Goal: Transaction & Acquisition: Purchase product/service

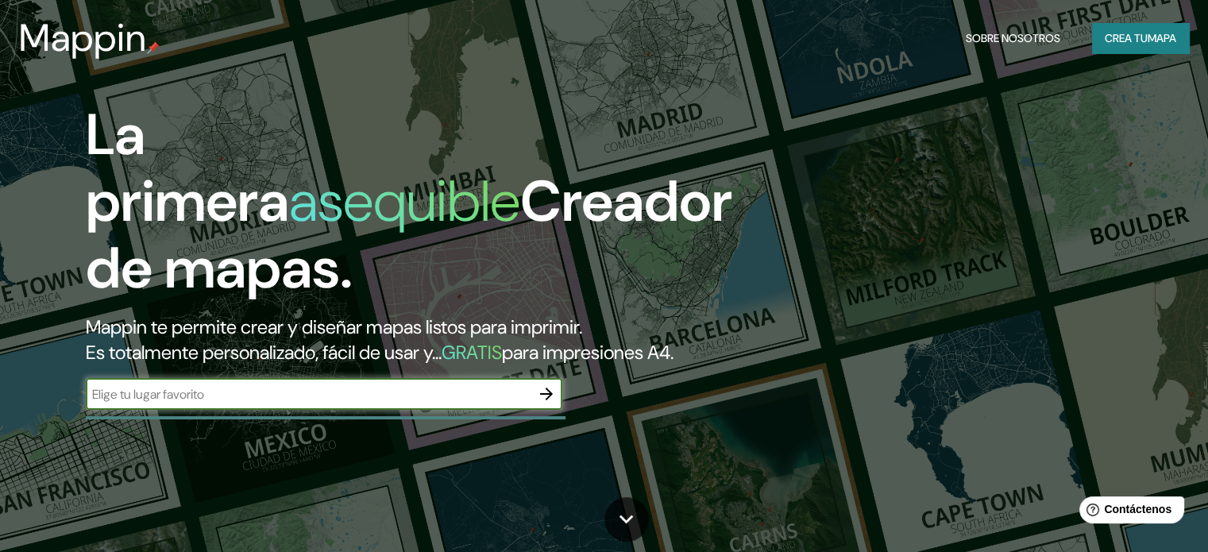
click at [361, 403] on input "text" at bounding box center [308, 394] width 445 height 18
click at [144, 403] on input "san brooja lima [GEOGRAPHIC_DATA]" at bounding box center [308, 394] width 445 height 18
type input "san [PERSON_NAME] lima [GEOGRAPHIC_DATA]"
click at [535, 410] on button "button" at bounding box center [547, 394] width 32 height 32
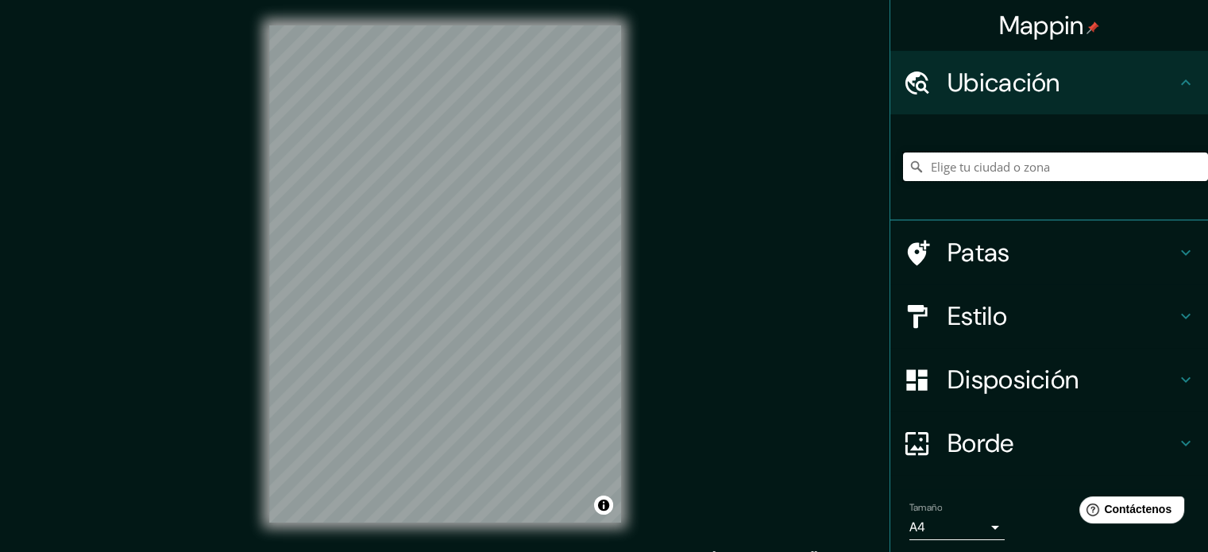
click at [1021, 165] on input "Elige tu ciudad o zona" at bounding box center [1055, 166] width 305 height 29
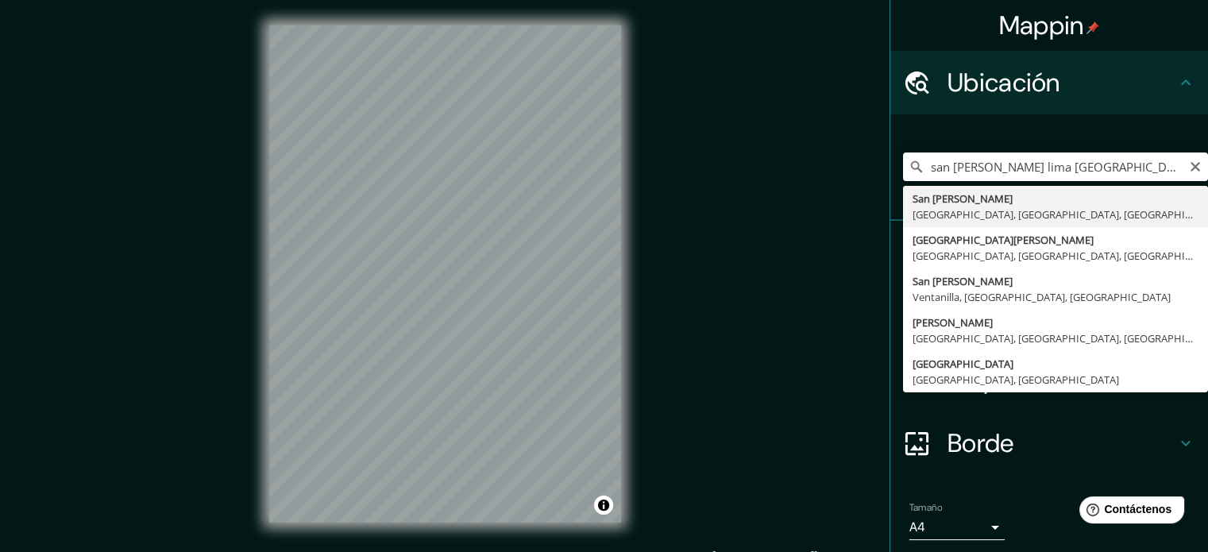
type input "[GEOGRAPHIC_DATA][PERSON_NAME], [GEOGRAPHIC_DATA], [GEOGRAPHIC_DATA], [GEOGRAPH…"
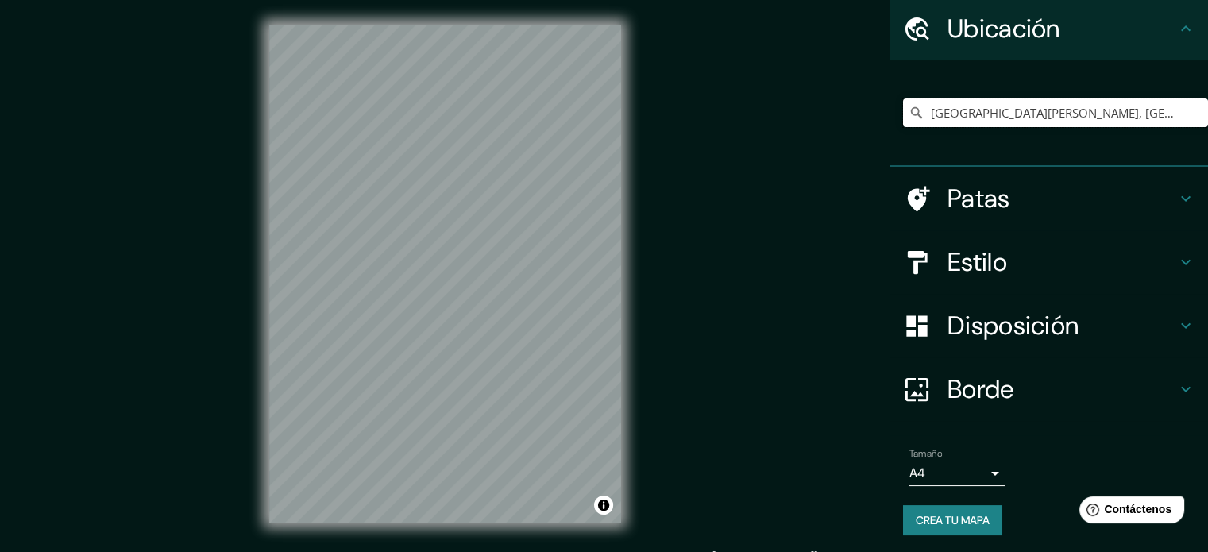
scroll to position [55, 0]
click at [944, 473] on body "Mappin Ubicación [GEOGRAPHIC_DATA][PERSON_NAME], [GEOGRAPHIC_DATA], [GEOGRAPHIC…" at bounding box center [604, 276] width 1208 height 552
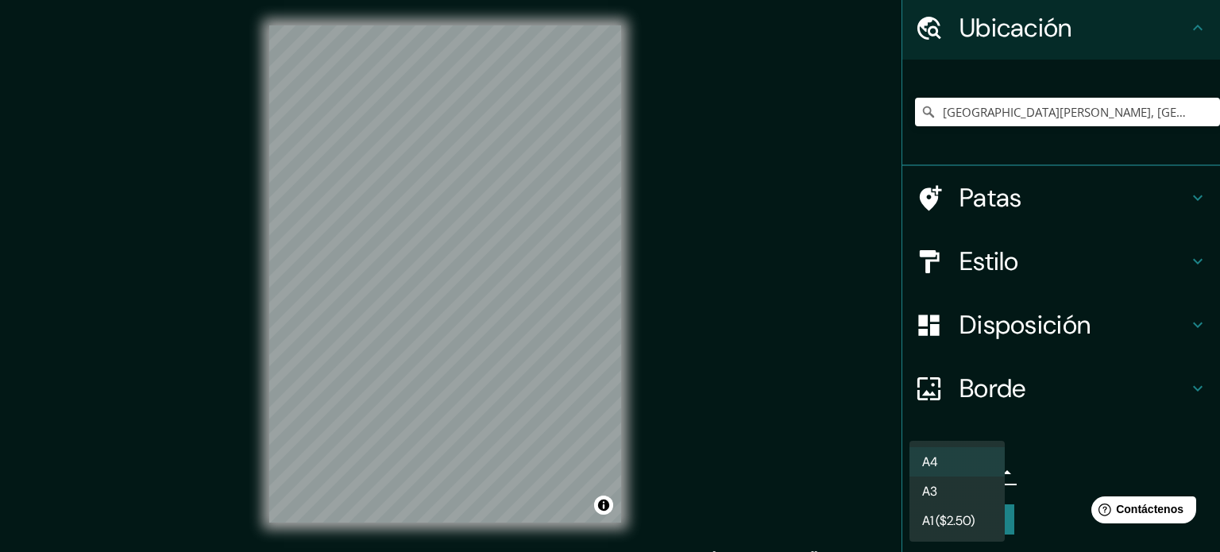
click at [955, 489] on li "A3" at bounding box center [956, 491] width 95 height 29
type input "a4"
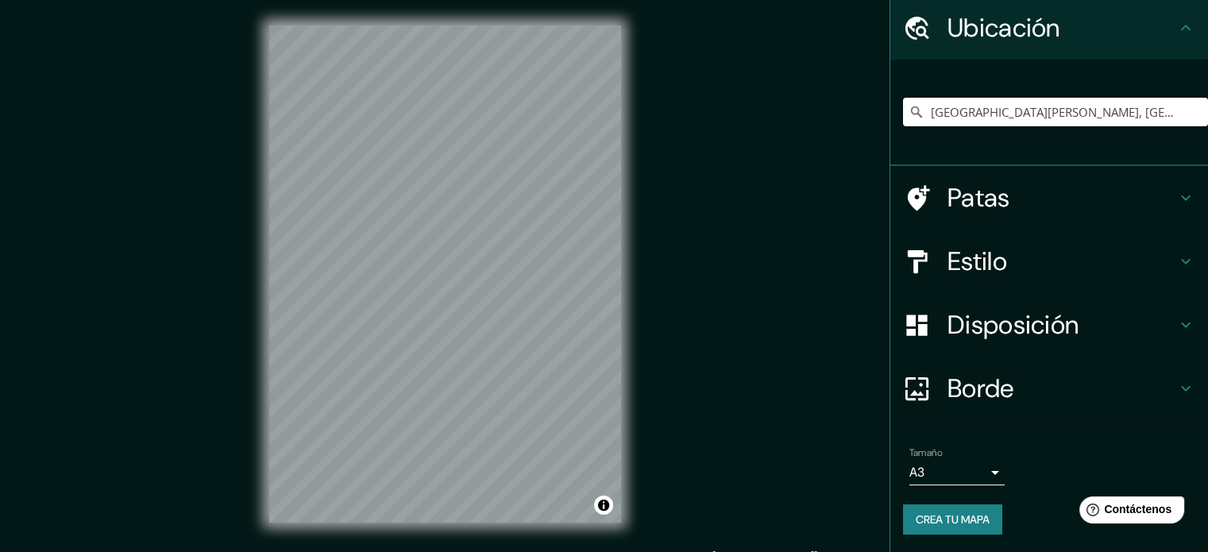
click at [674, 336] on div "Mappin Ubicación [GEOGRAPHIC_DATA][PERSON_NAME], [GEOGRAPHIC_DATA], [GEOGRAPHIC…" at bounding box center [604, 286] width 1208 height 573
click at [1181, 203] on icon at bounding box center [1185, 197] width 19 height 19
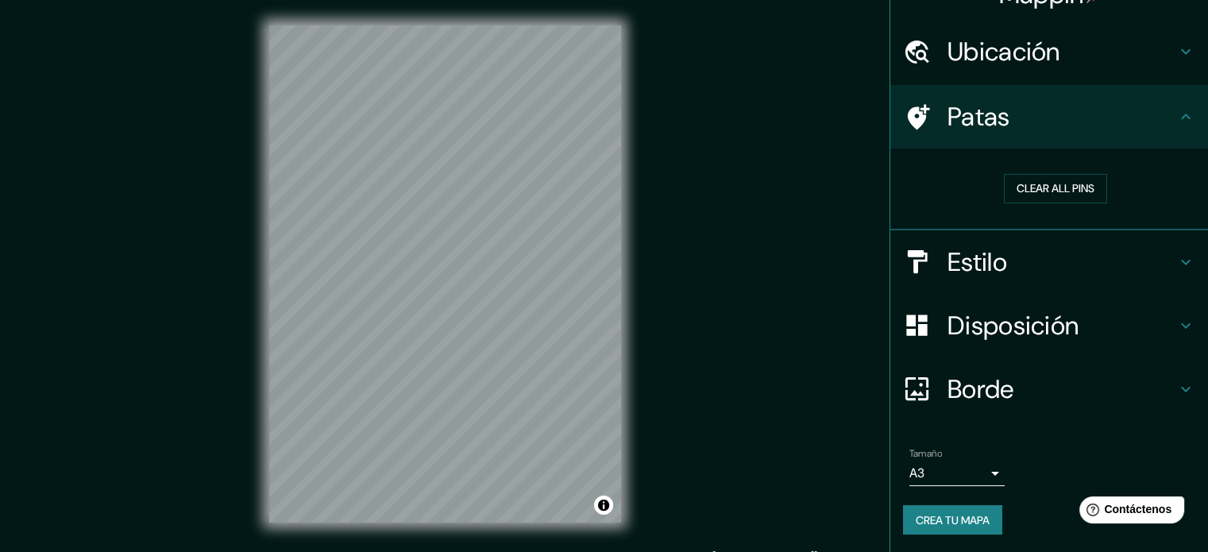
scroll to position [32, 0]
click at [1096, 202] on button "Borrar todos los pines" at bounding box center [1055, 188] width 159 height 30
click at [1071, 188] on font "Borrar todos los pines" at bounding box center [1055, 188] width 133 height 14
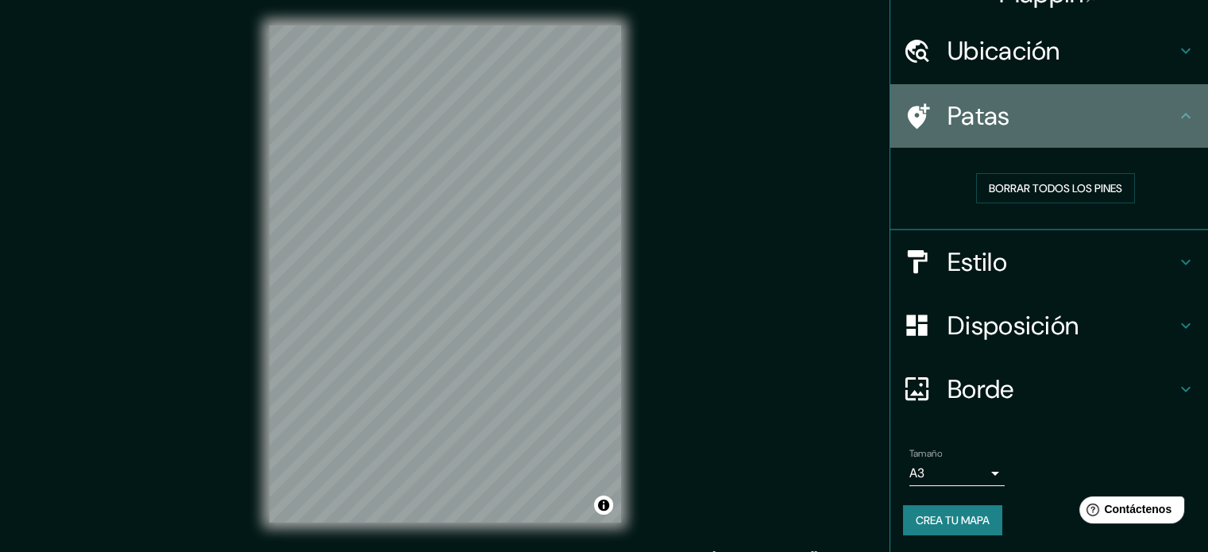
click at [1174, 98] on div "Patas" at bounding box center [1049, 116] width 318 height 64
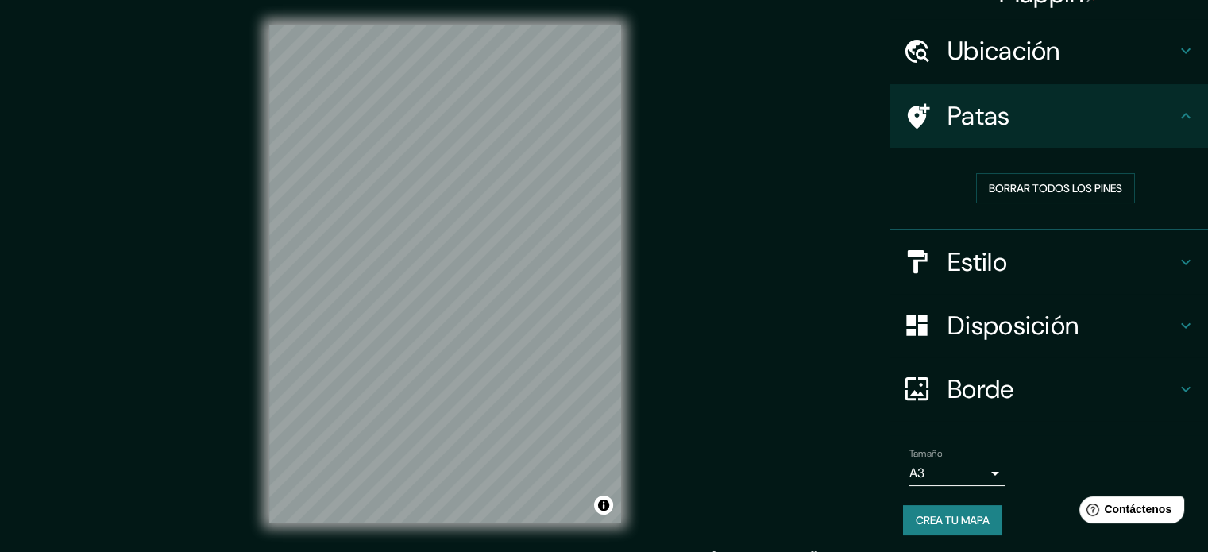
click at [1176, 259] on icon at bounding box center [1185, 262] width 19 height 19
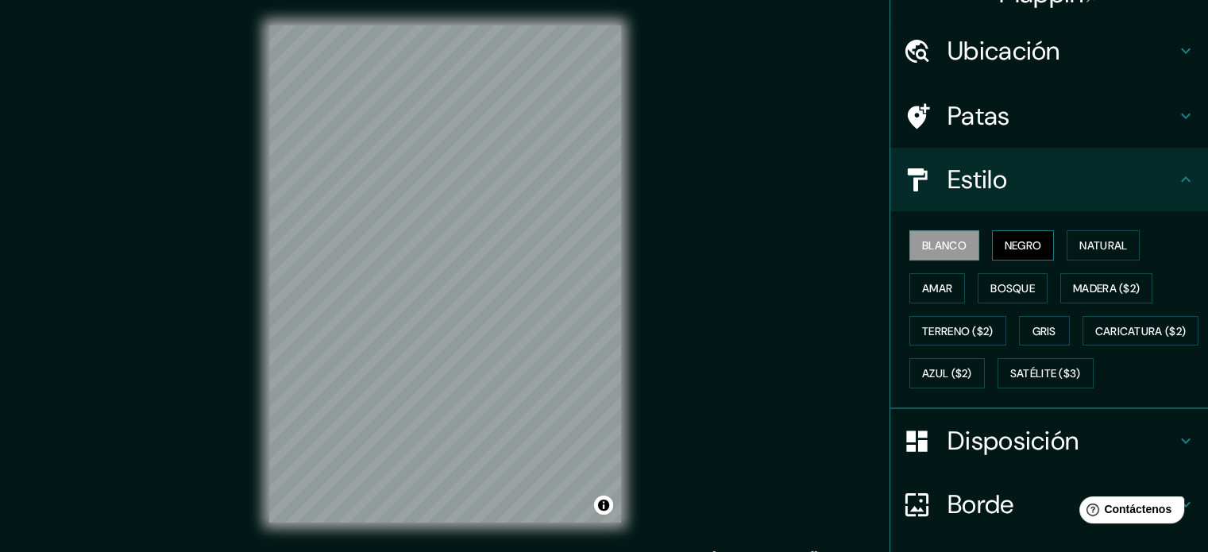
click at [1023, 249] on font "Negro" at bounding box center [1023, 245] width 37 height 14
click at [1105, 252] on font "Natural" at bounding box center [1103, 245] width 48 height 21
click at [1097, 253] on font "Natural" at bounding box center [1103, 245] width 48 height 21
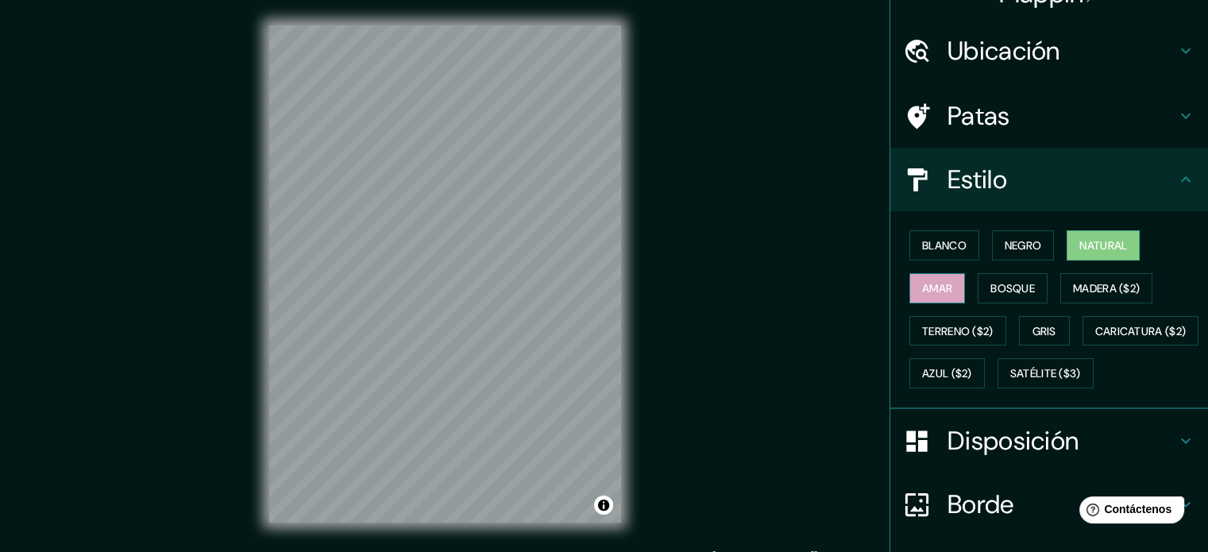
click at [946, 293] on button "Amar" at bounding box center [937, 288] width 56 height 30
click at [1029, 288] on button "Bosque" at bounding box center [1013, 288] width 70 height 30
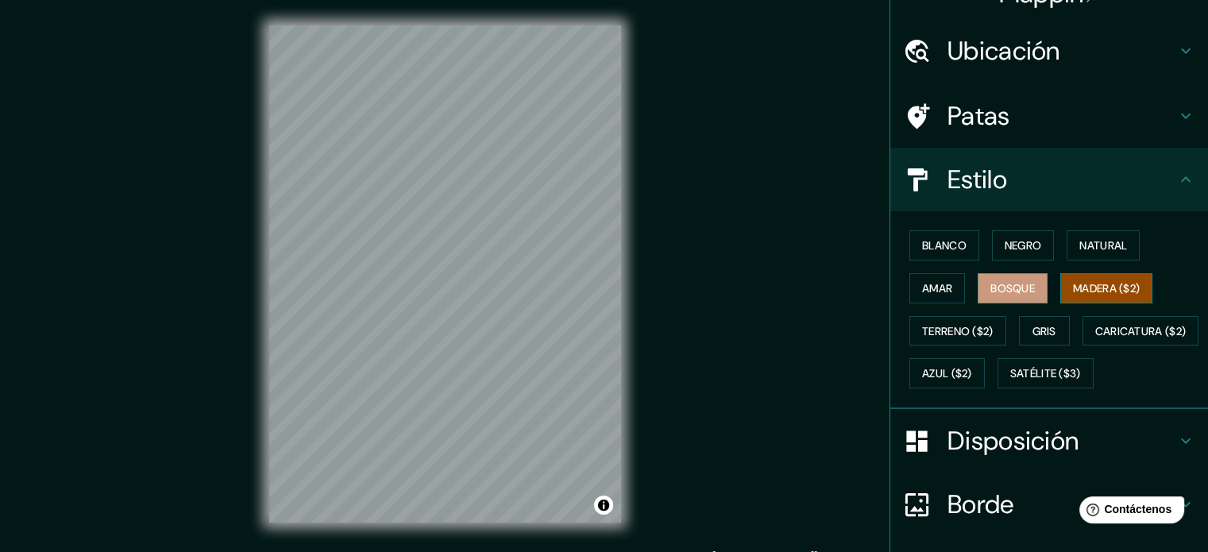
click at [1096, 291] on font "Madera ($2)" at bounding box center [1106, 288] width 67 height 14
click at [949, 345] on div "Blanco Negro Natural Amar Bosque Madera ($2) Terreno ($2) Gris Caricatura ($2) …" at bounding box center [1055, 309] width 305 height 171
click at [1043, 330] on font "Gris" at bounding box center [1045, 331] width 24 height 14
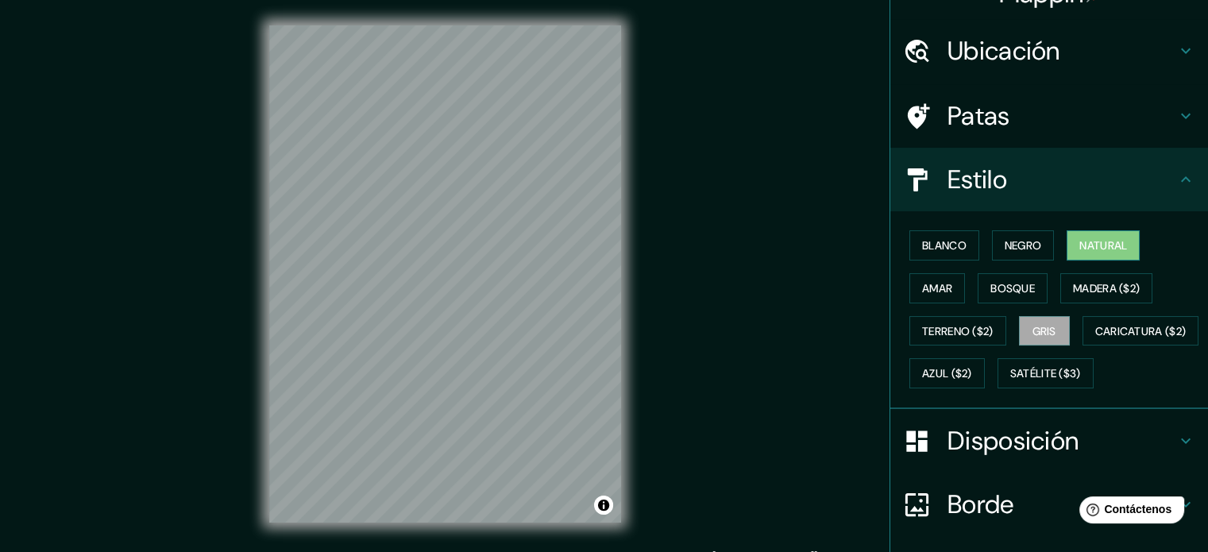
click at [1093, 248] on font "Natural" at bounding box center [1103, 245] width 48 height 14
click at [944, 245] on font "Blanco" at bounding box center [944, 245] width 44 height 14
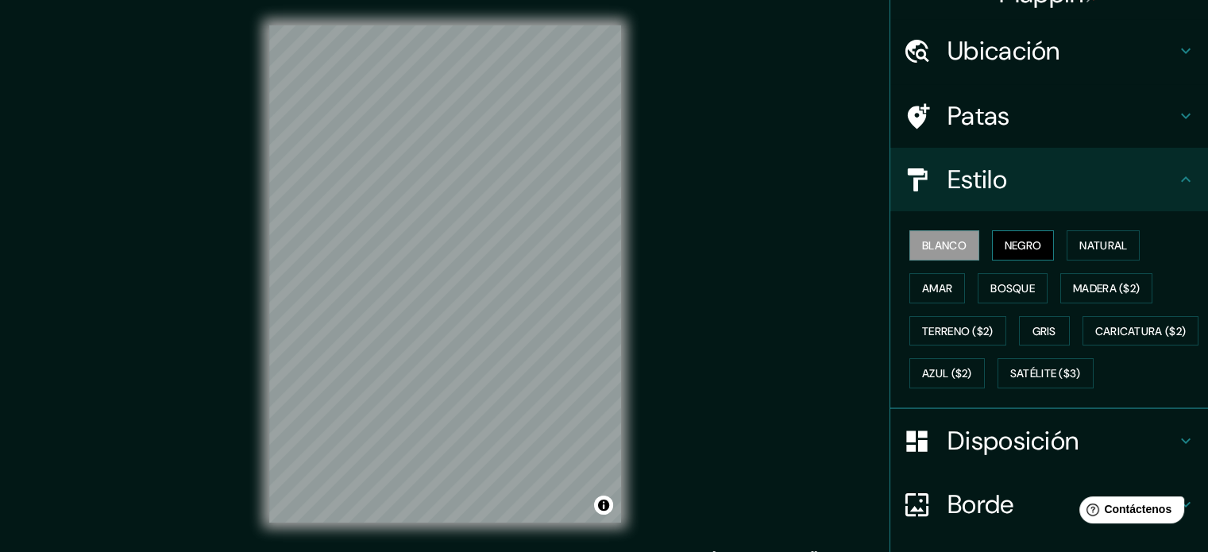
click at [1005, 235] on font "Negro" at bounding box center [1023, 245] width 37 height 21
click at [972, 380] on font "Azul ($2)" at bounding box center [947, 373] width 50 height 21
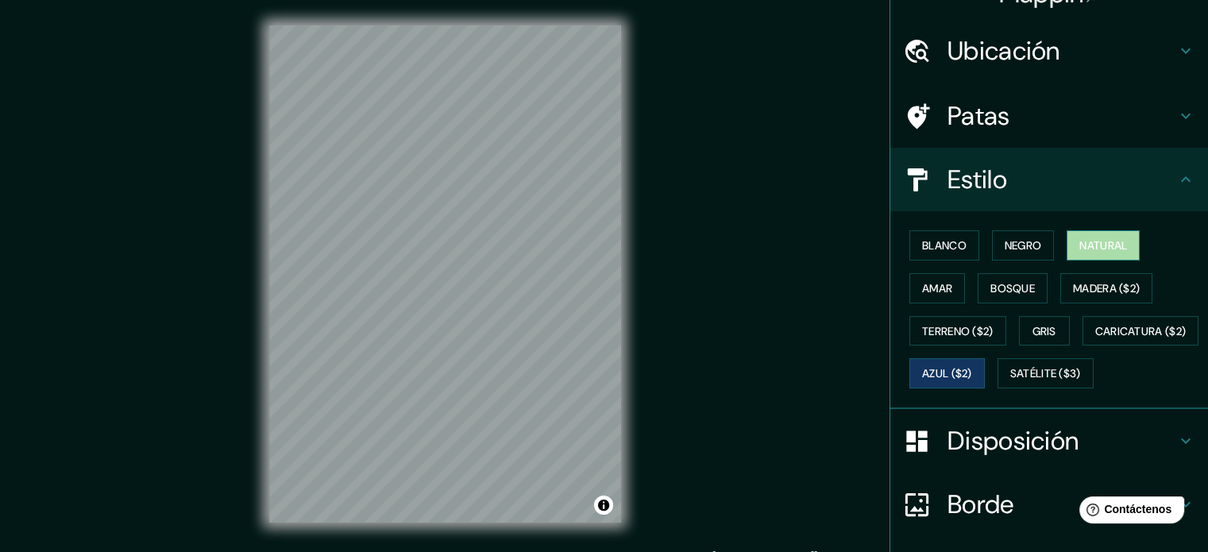
click at [1088, 238] on font "Natural" at bounding box center [1103, 245] width 48 height 14
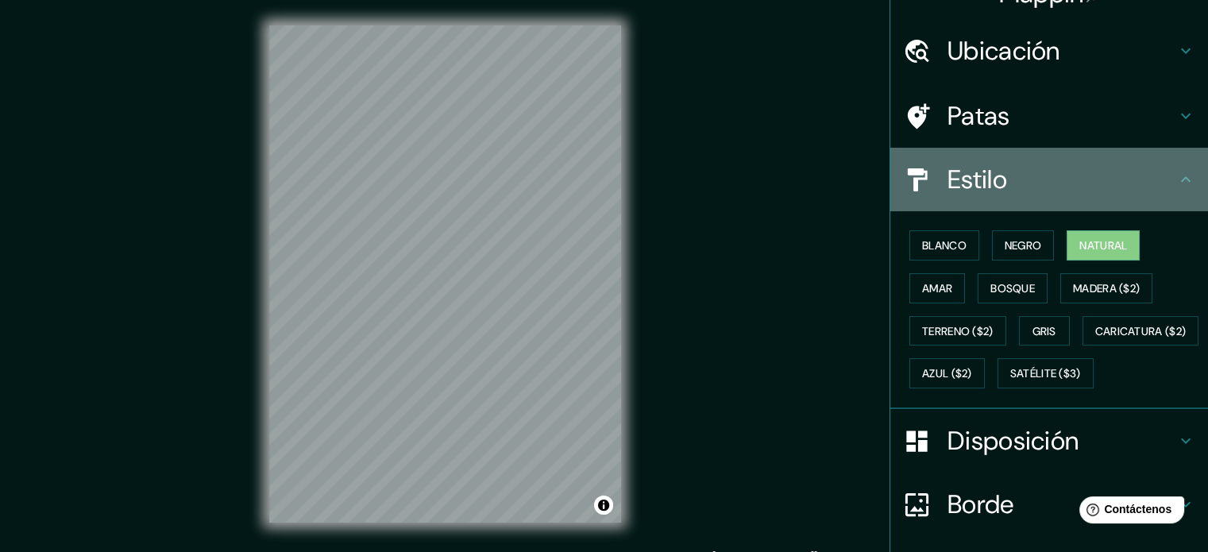
click at [1045, 160] on div "Estilo" at bounding box center [1049, 180] width 318 height 64
click at [1176, 183] on icon at bounding box center [1185, 179] width 19 height 19
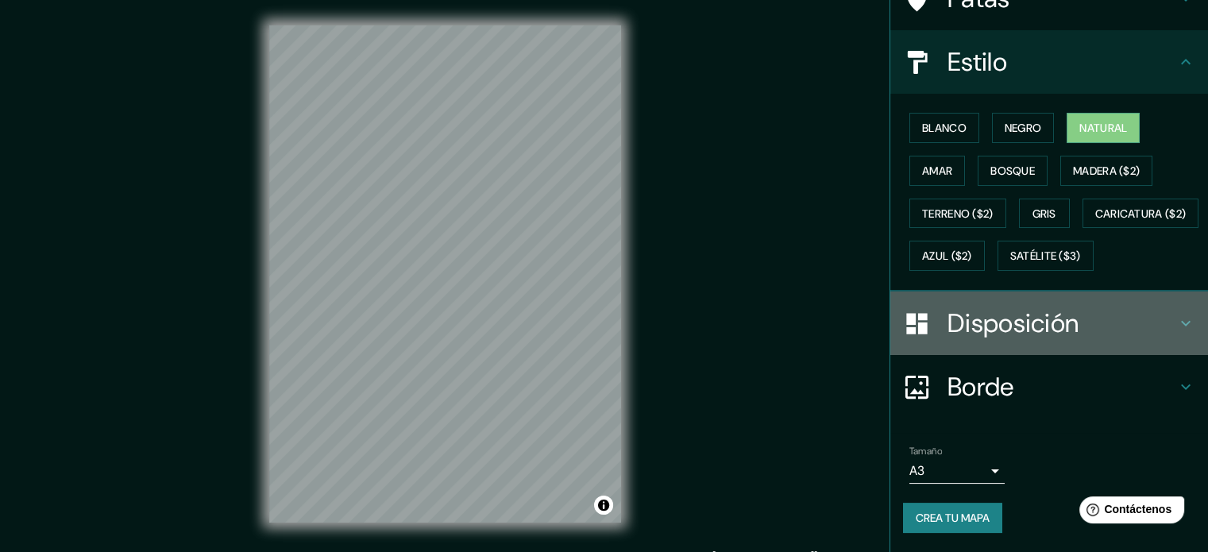
click at [1177, 331] on icon at bounding box center [1185, 323] width 19 height 19
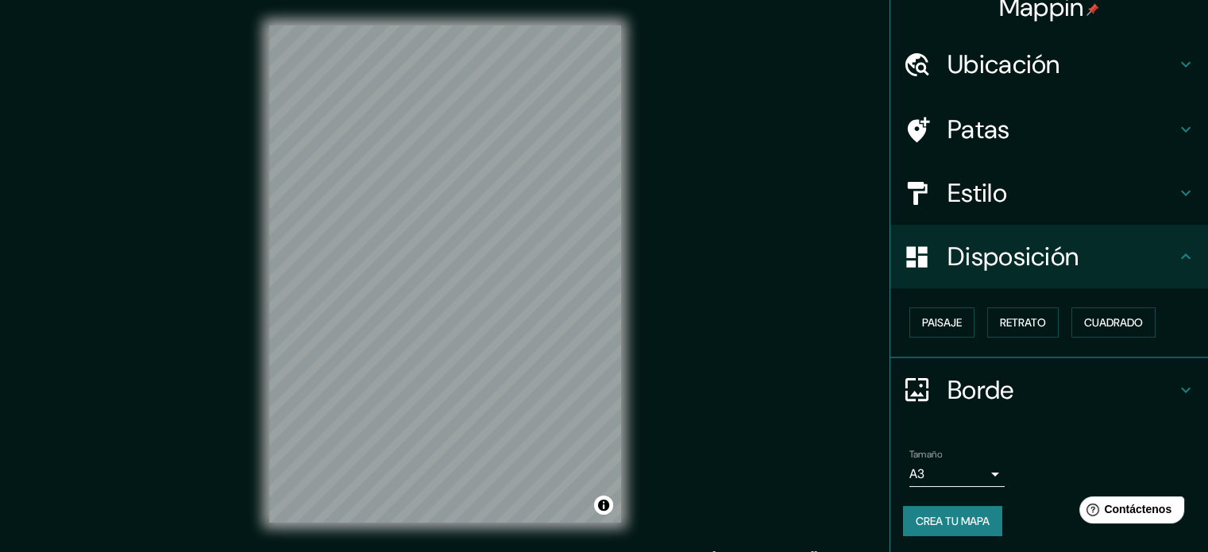
scroll to position [19, 0]
click at [955, 326] on button "Paisaje" at bounding box center [941, 322] width 65 height 30
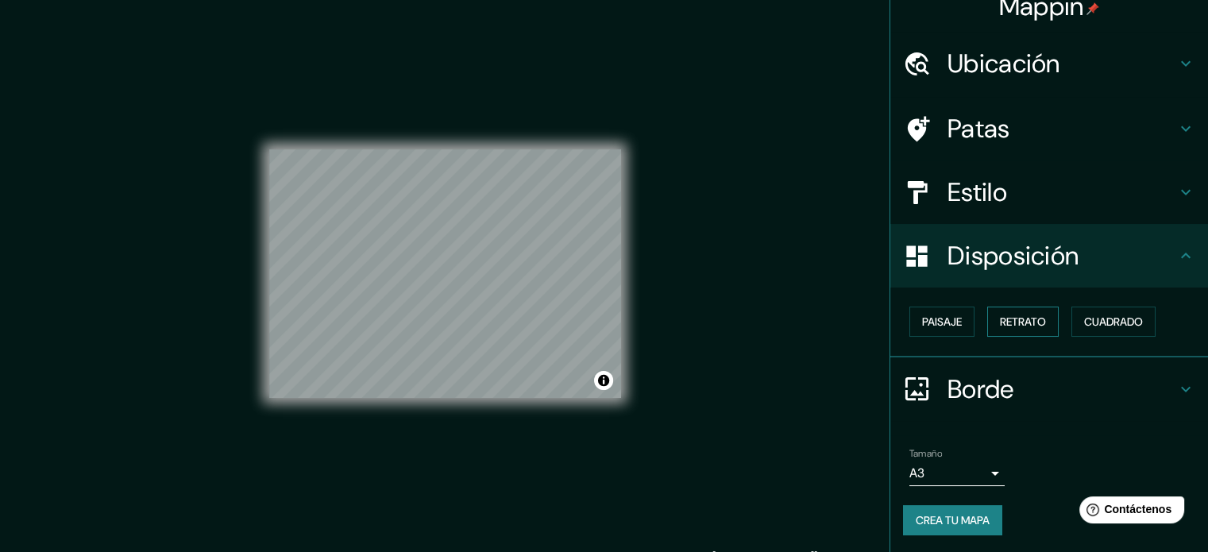
click at [1037, 326] on button "Retrato" at bounding box center [1022, 322] width 71 height 30
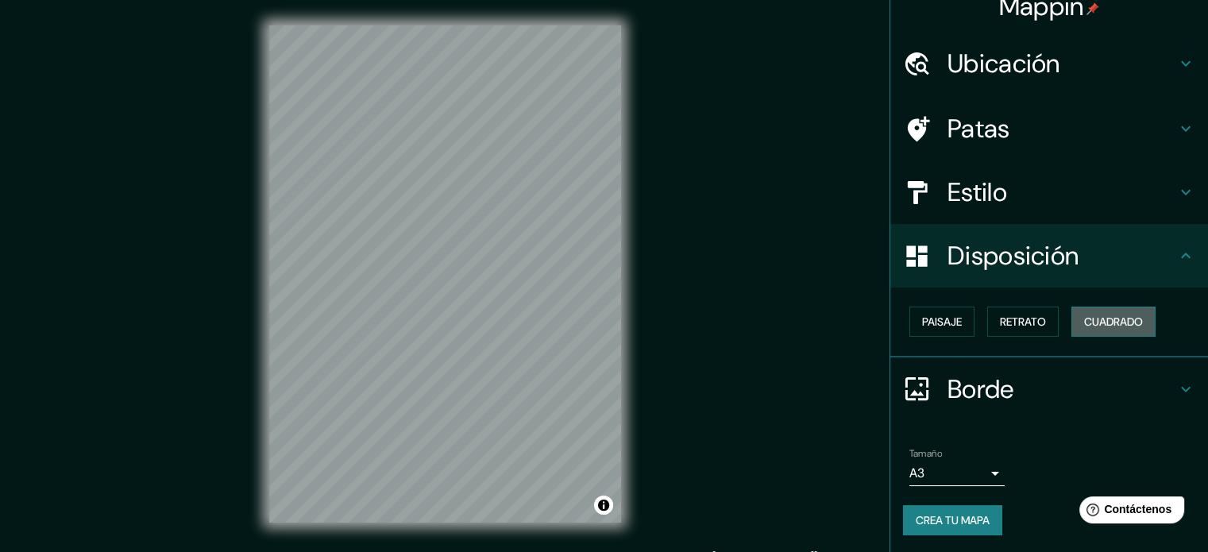
click at [1099, 321] on font "Cuadrado" at bounding box center [1113, 322] width 59 height 14
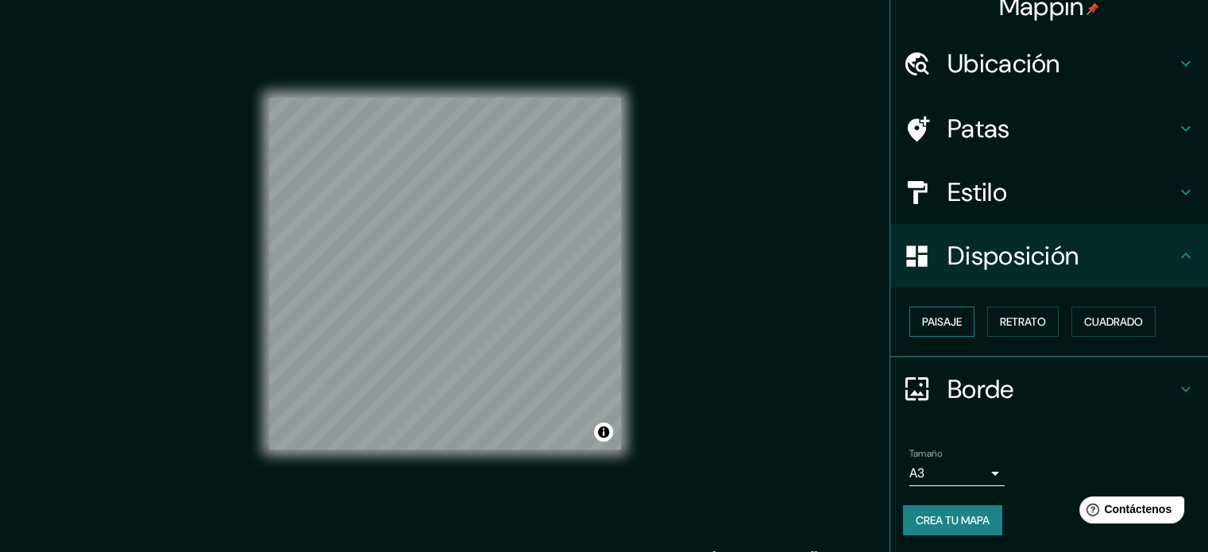
click at [932, 311] on font "Paisaje" at bounding box center [942, 321] width 40 height 21
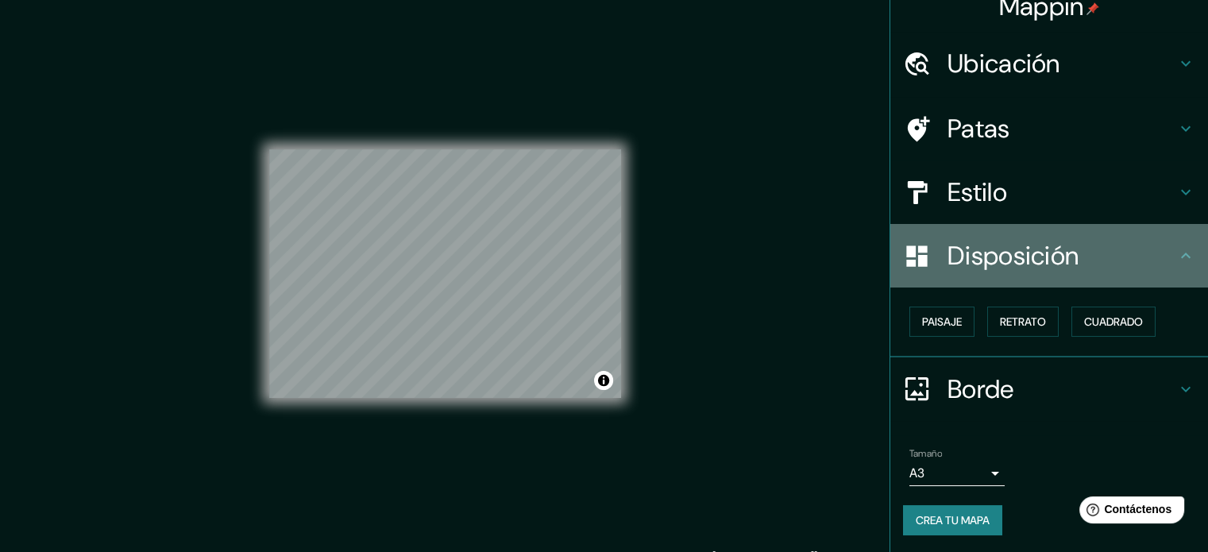
click at [978, 268] on font "Disposición" at bounding box center [1013, 255] width 131 height 33
click at [1166, 267] on div "Disposición" at bounding box center [1049, 256] width 318 height 64
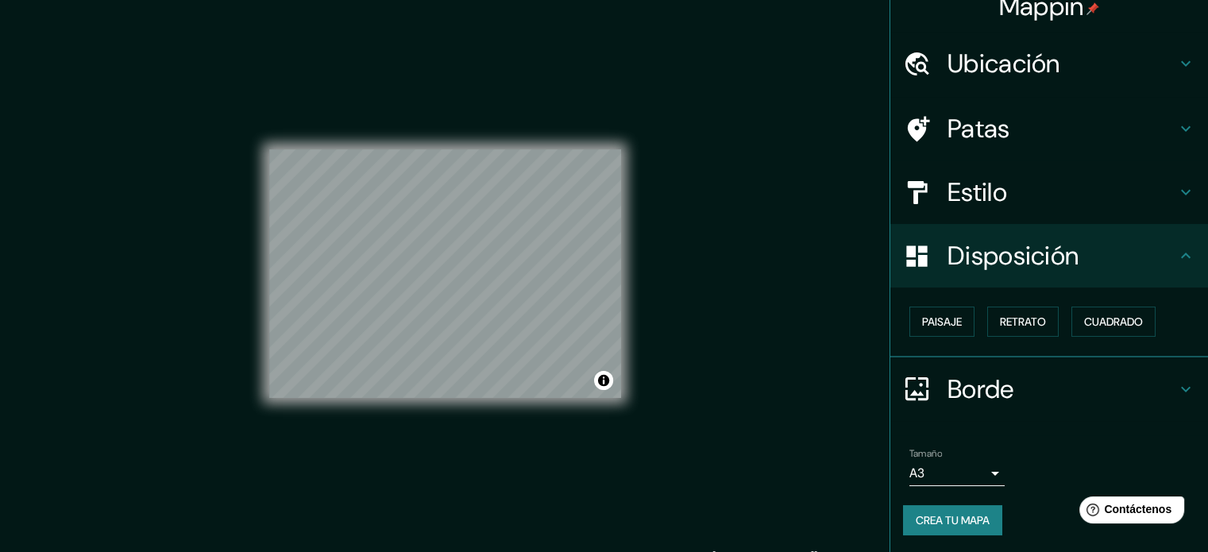
click at [1176, 262] on icon at bounding box center [1185, 255] width 19 height 19
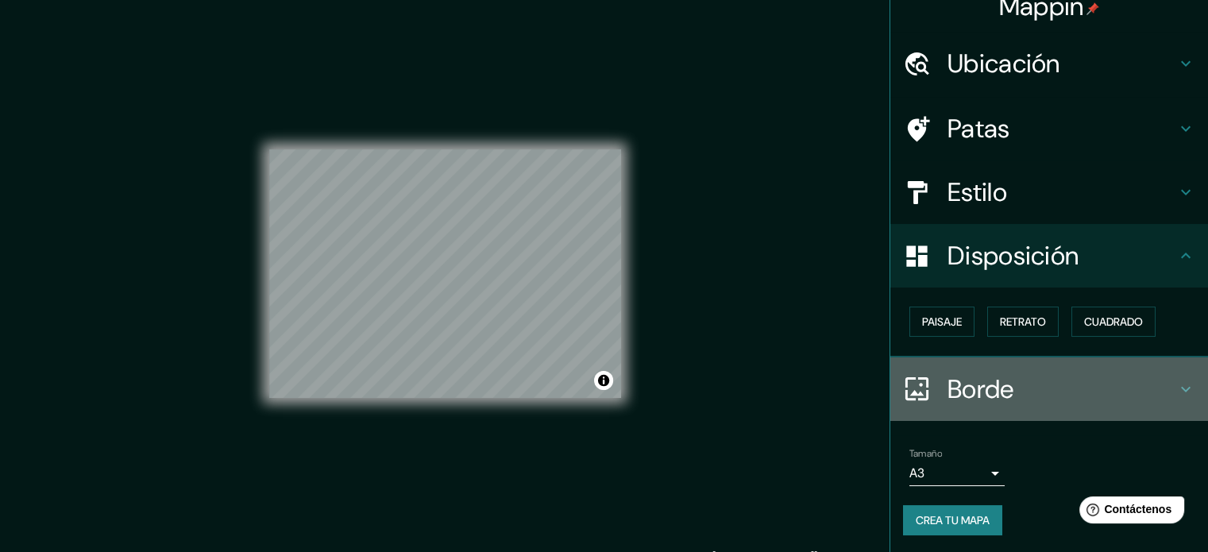
click at [1096, 380] on h4 "Borde" at bounding box center [1062, 389] width 229 height 32
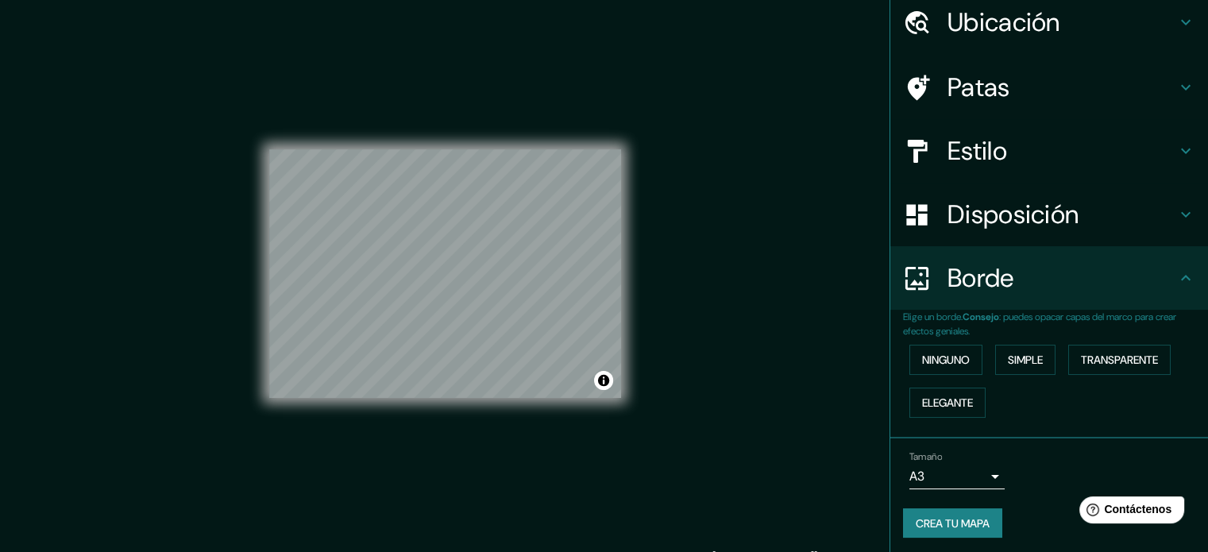
scroll to position [64, 0]
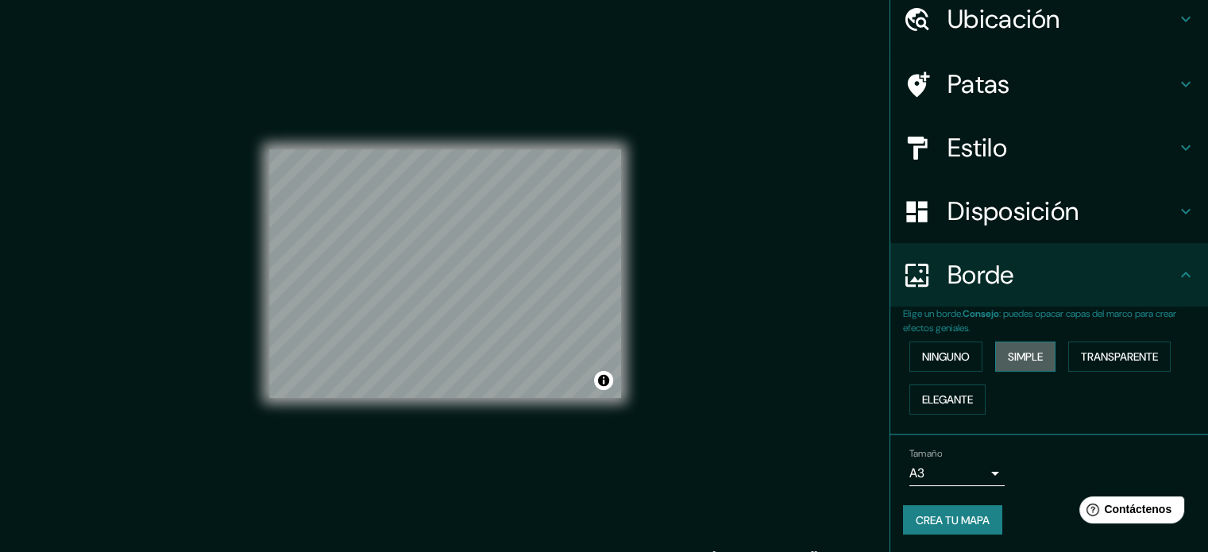
click at [1016, 356] on font "Simple" at bounding box center [1025, 356] width 35 height 14
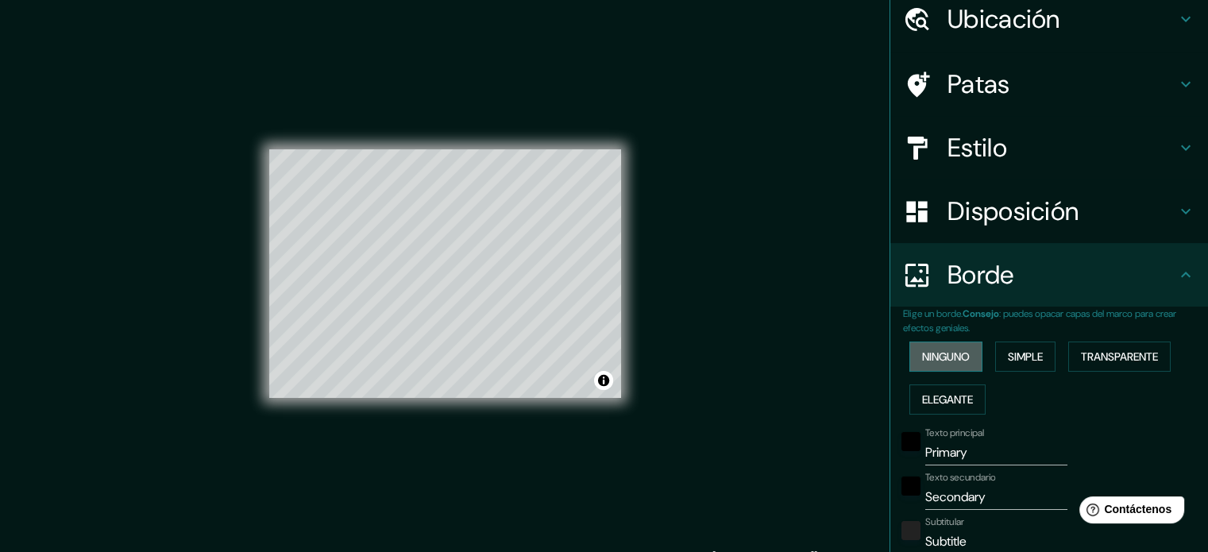
click at [960, 360] on button "Ninguno" at bounding box center [945, 357] width 73 height 30
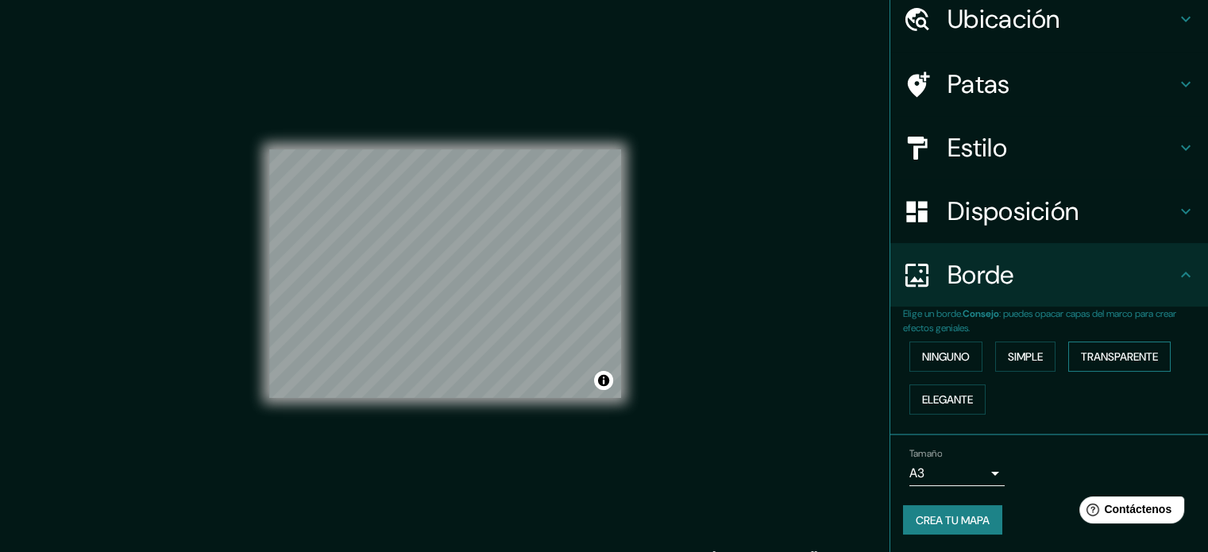
click at [1129, 362] on font "Transparente" at bounding box center [1119, 356] width 77 height 14
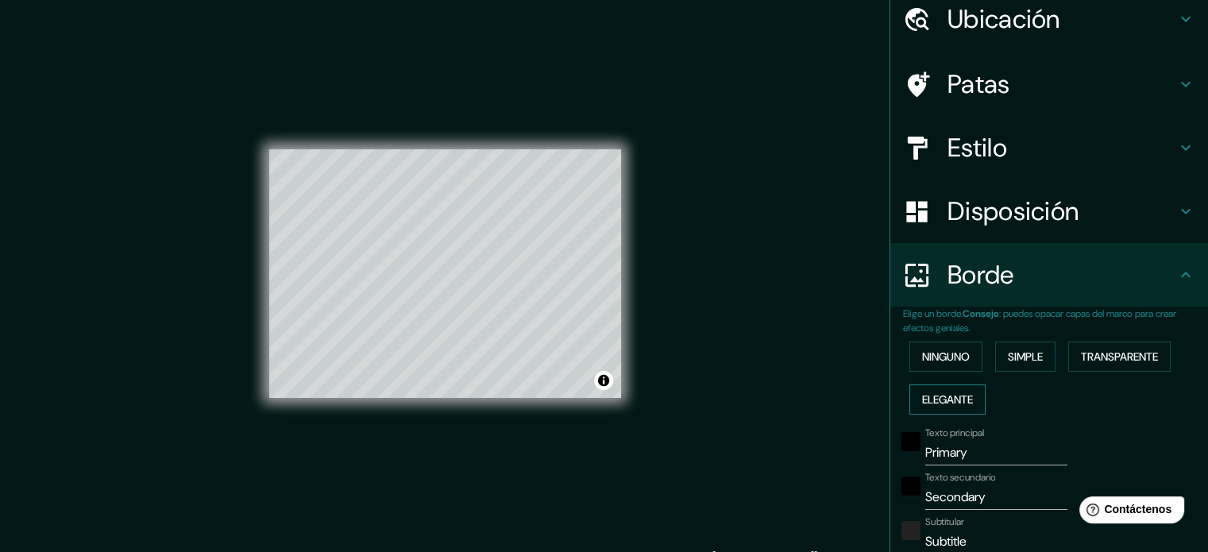
click at [924, 397] on font "Elegante" at bounding box center [947, 399] width 51 height 14
click at [951, 359] on font "Ninguno" at bounding box center [946, 356] width 48 height 14
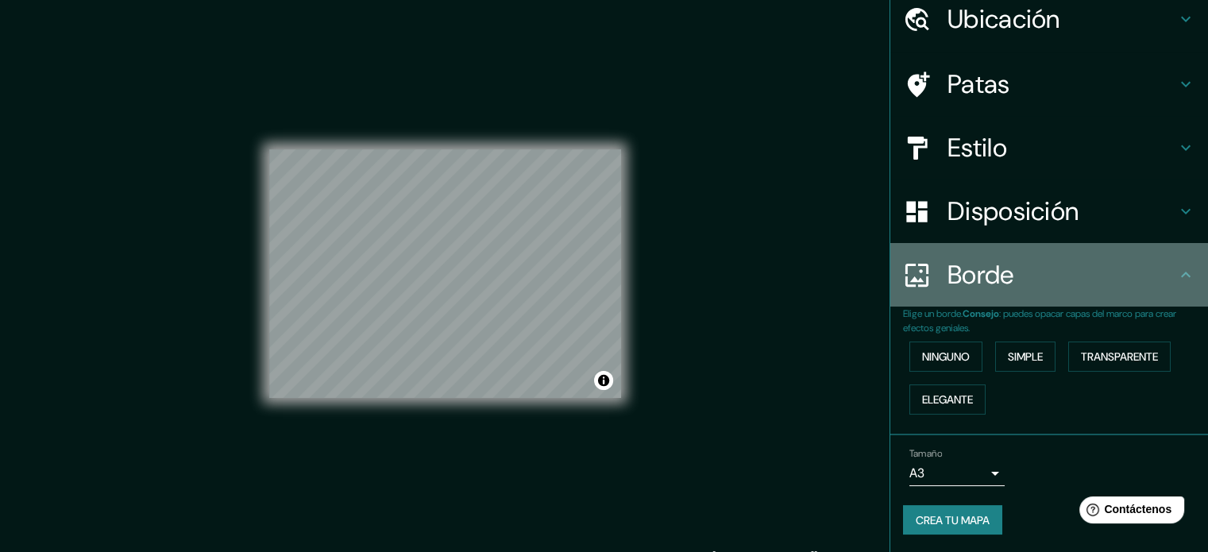
click at [1029, 277] on h4 "Borde" at bounding box center [1062, 275] width 229 height 32
click at [1176, 279] on icon at bounding box center [1185, 274] width 19 height 19
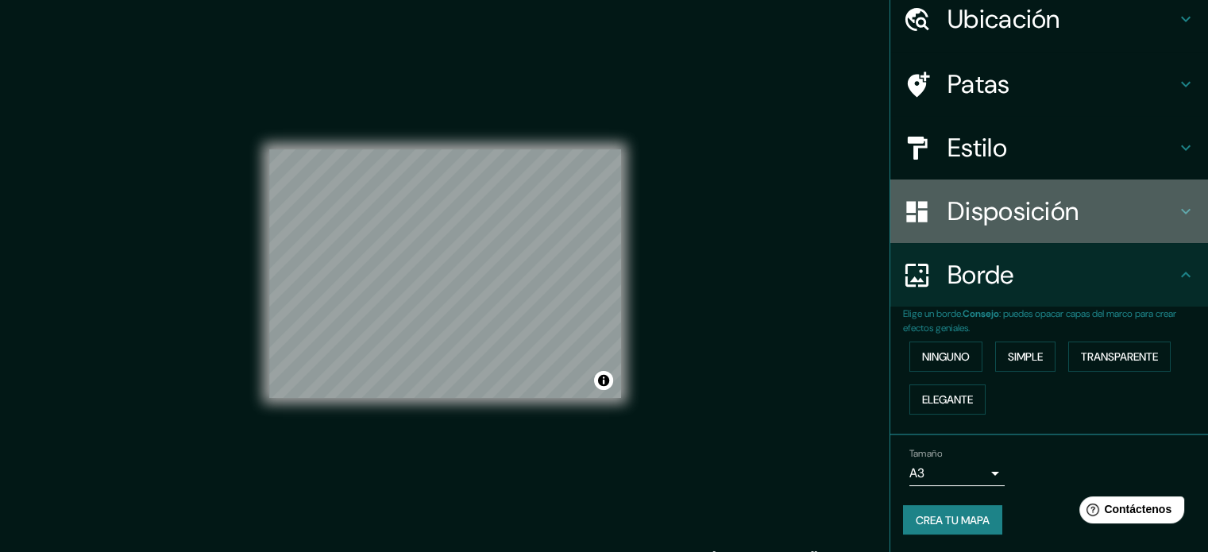
click at [1168, 225] on div "Disposición" at bounding box center [1049, 211] width 318 height 64
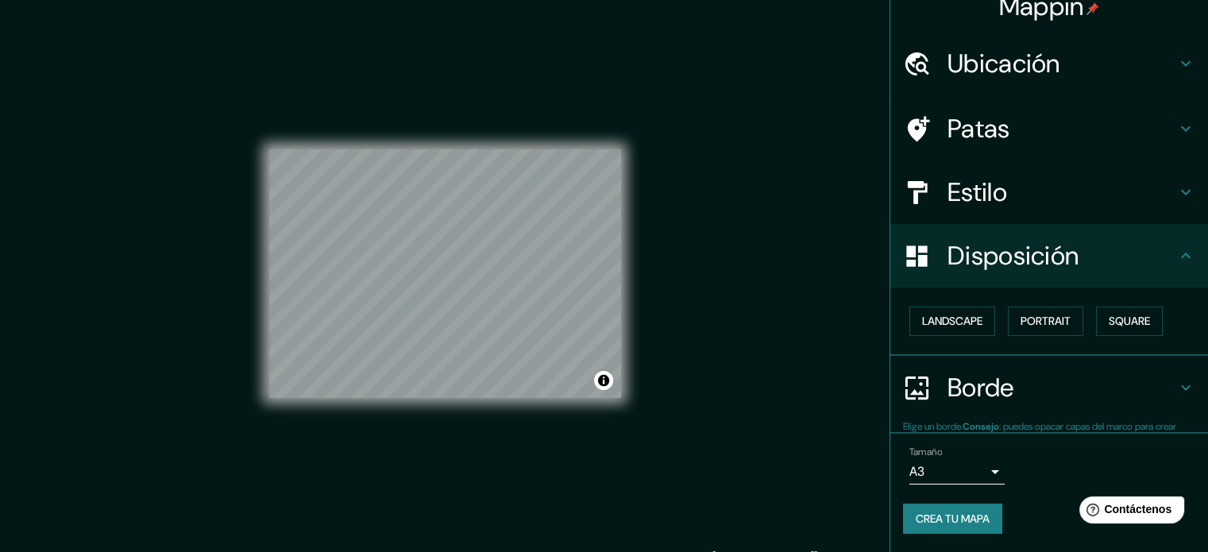
scroll to position [19, 0]
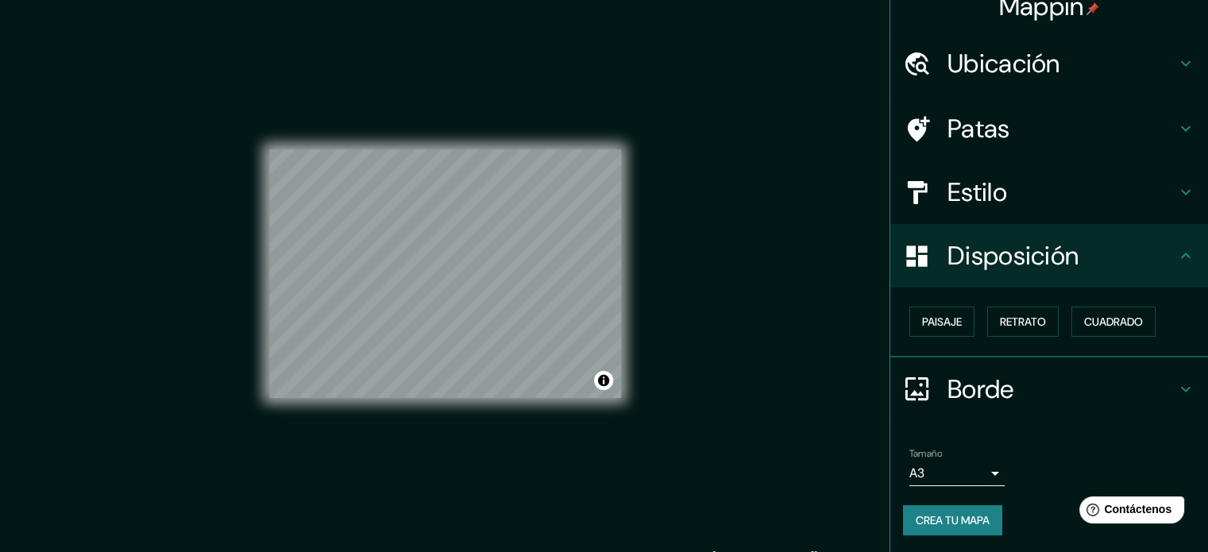
click at [688, 273] on div "Mappin Ubicación [GEOGRAPHIC_DATA][PERSON_NAME], [GEOGRAPHIC_DATA], [GEOGRAPHIC…" at bounding box center [604, 286] width 1208 height 573
click at [717, 295] on div "Mappin Ubicación [GEOGRAPHIC_DATA][PERSON_NAME], [GEOGRAPHIC_DATA], [GEOGRAPHIC…" at bounding box center [604, 286] width 1208 height 573
click at [1143, 180] on h4 "Estilo" at bounding box center [1062, 192] width 229 height 32
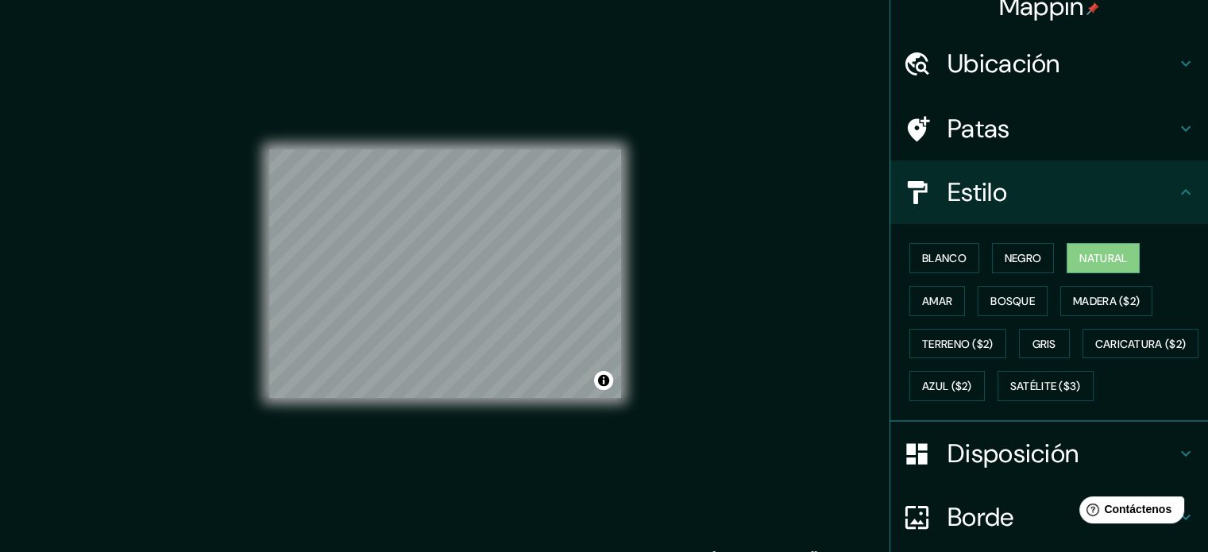
click at [1168, 181] on div "Estilo" at bounding box center [1049, 192] width 318 height 64
click at [1180, 190] on icon at bounding box center [1185, 192] width 19 height 19
click at [1177, 195] on icon at bounding box center [1185, 192] width 19 height 19
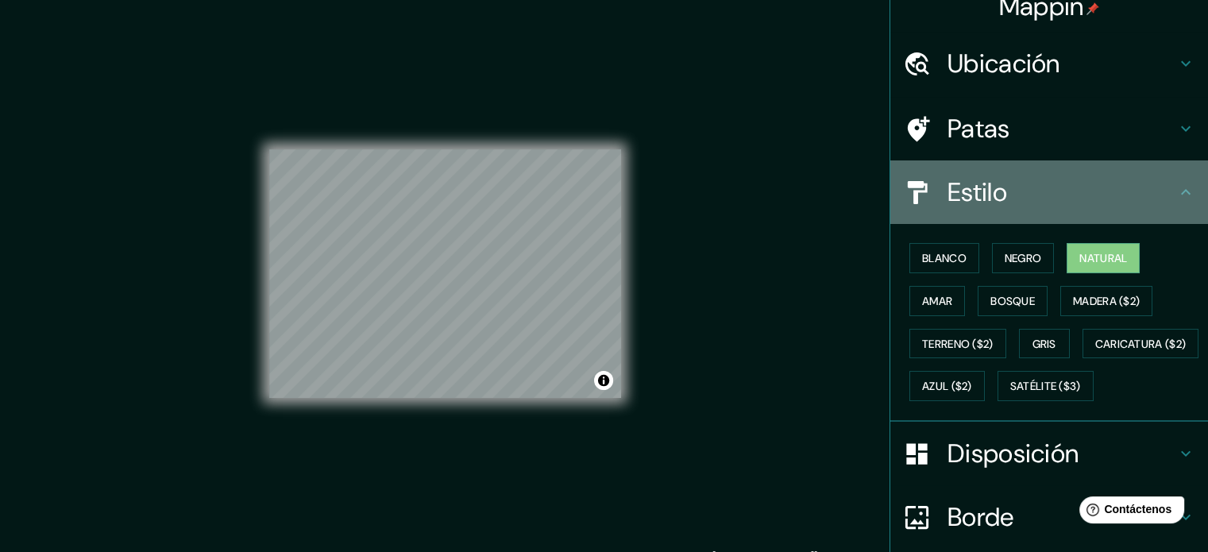
click at [1177, 195] on icon at bounding box center [1185, 192] width 19 height 19
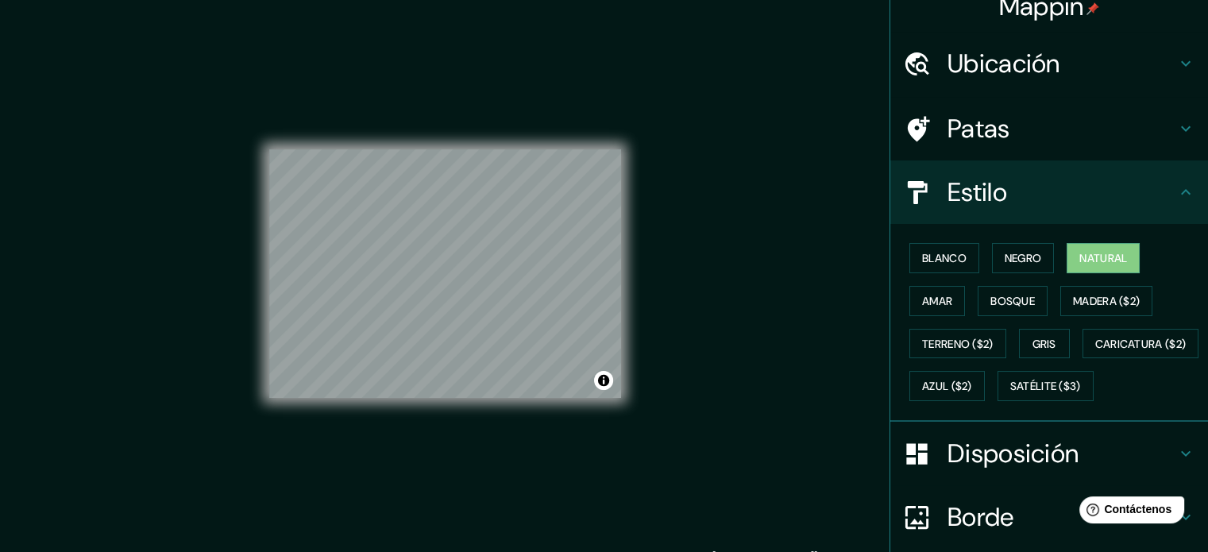
click at [1176, 196] on icon at bounding box center [1185, 192] width 19 height 19
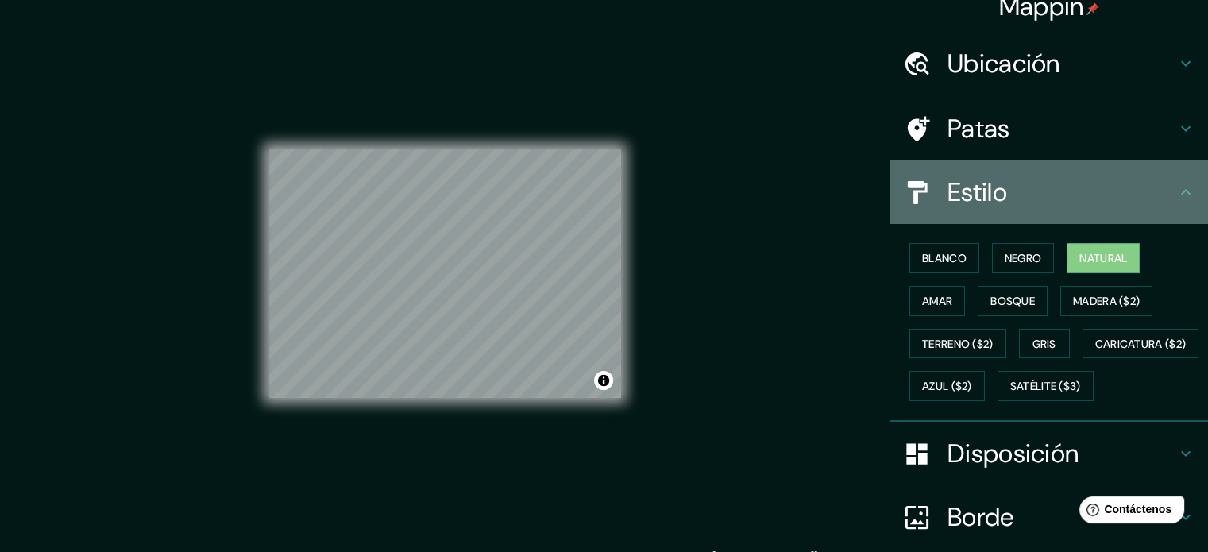
click at [1160, 210] on div "Estilo" at bounding box center [1049, 192] width 318 height 64
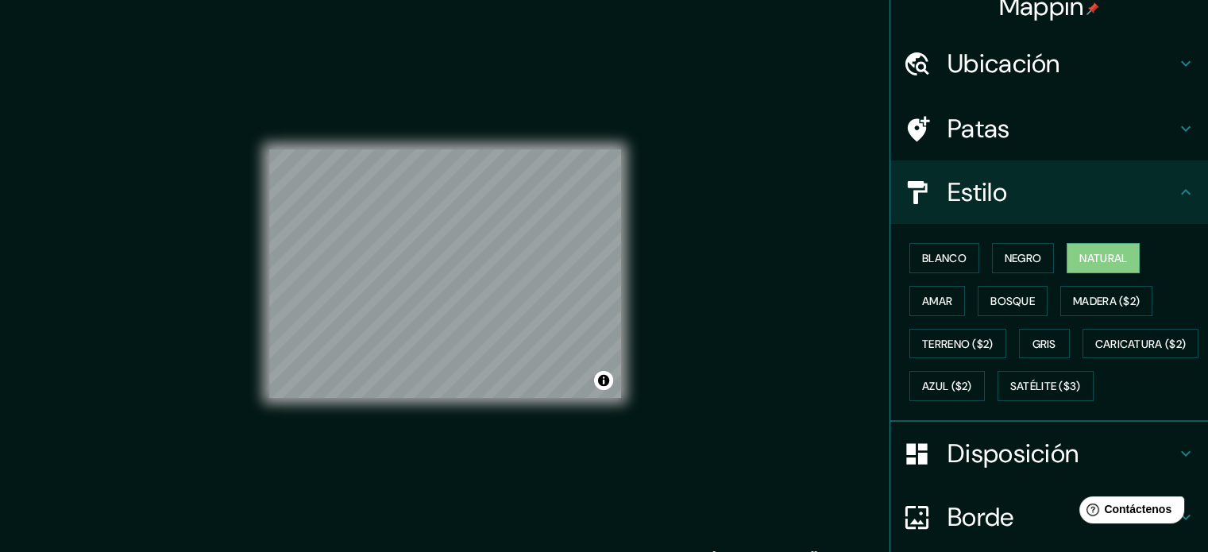
click at [1110, 212] on div "Estilo" at bounding box center [1049, 192] width 318 height 64
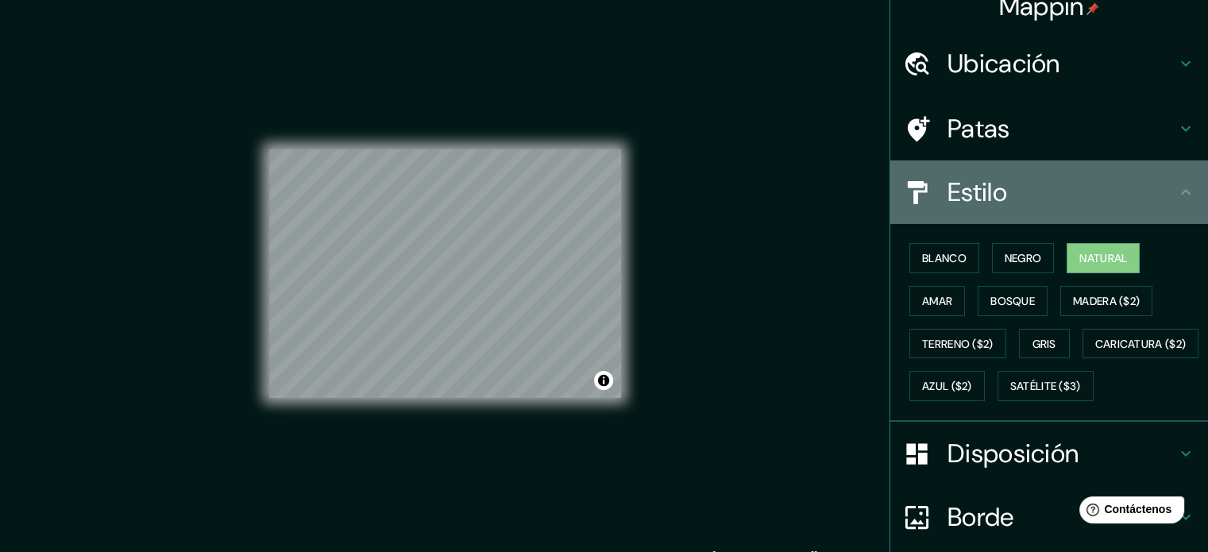
click at [1176, 186] on icon at bounding box center [1185, 192] width 19 height 19
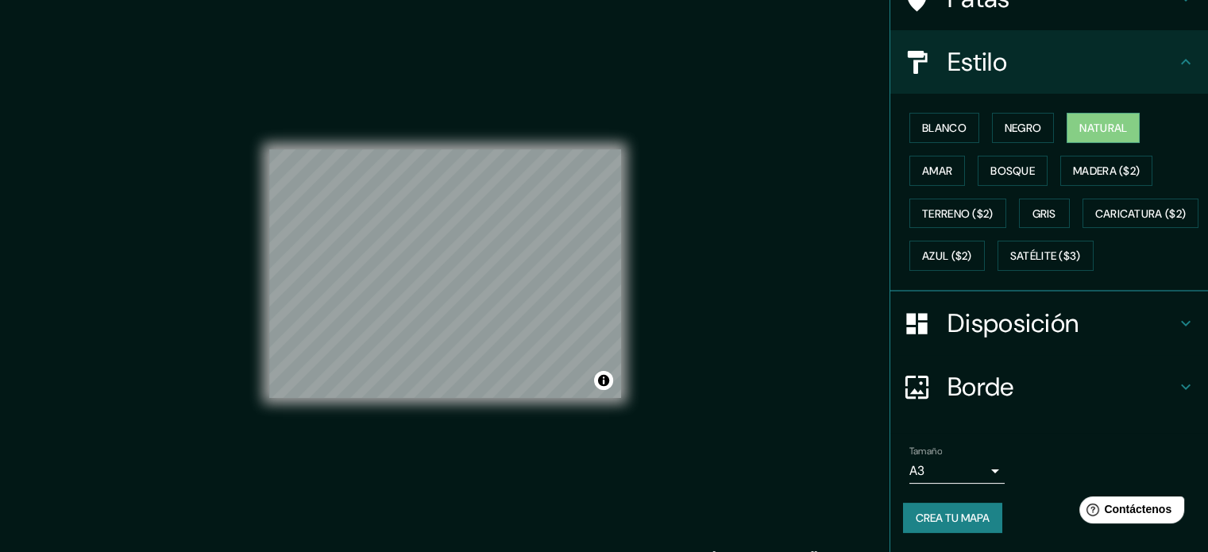
click at [1176, 385] on icon at bounding box center [1185, 386] width 19 height 19
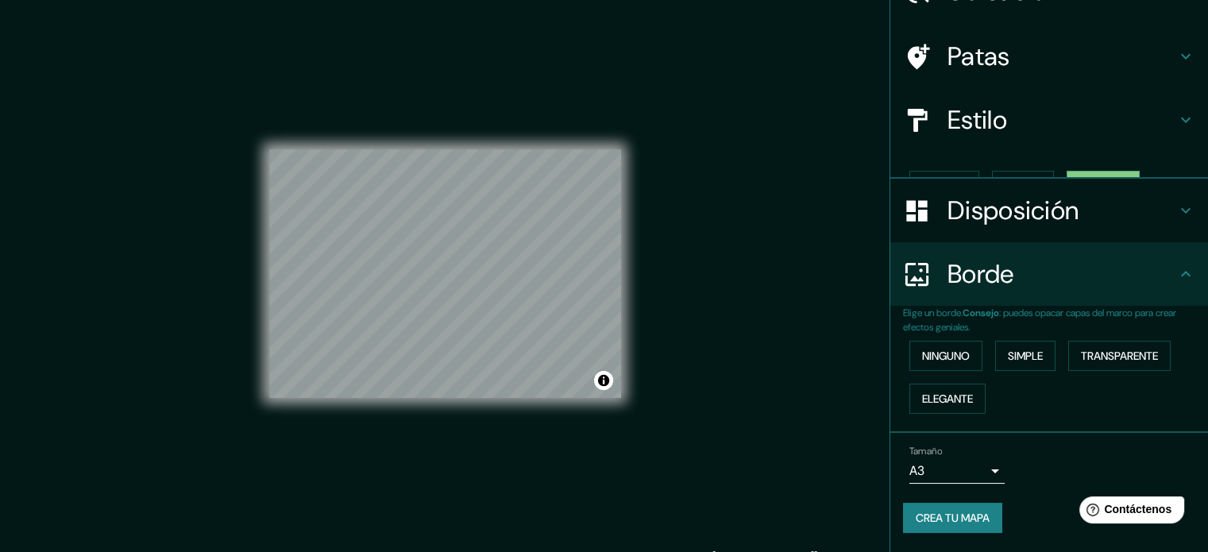
scroll to position [64, 0]
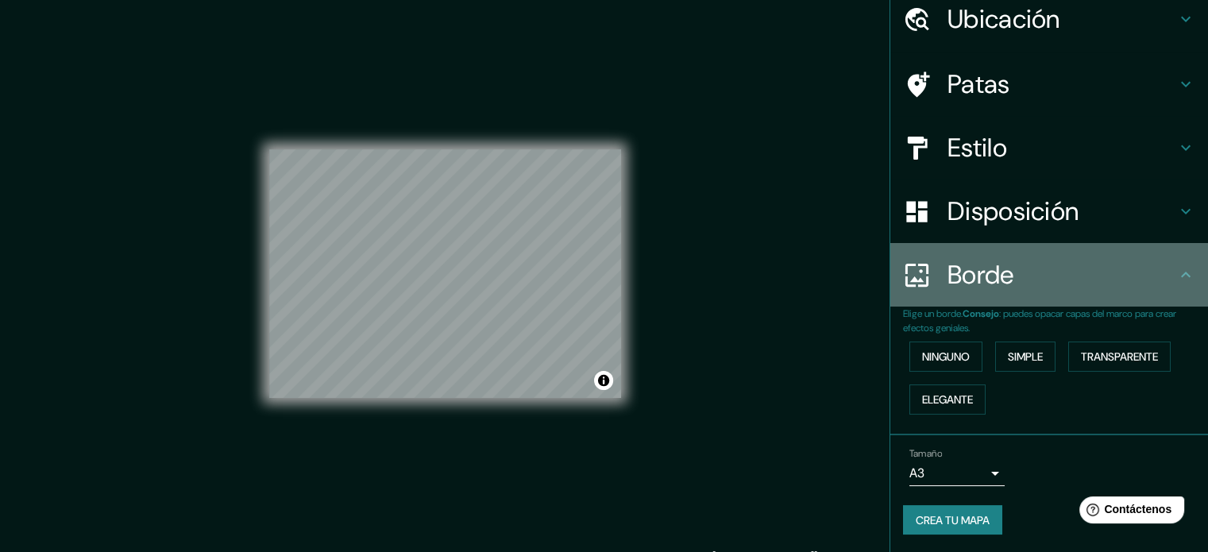
click at [1181, 274] on icon at bounding box center [1185, 274] width 19 height 19
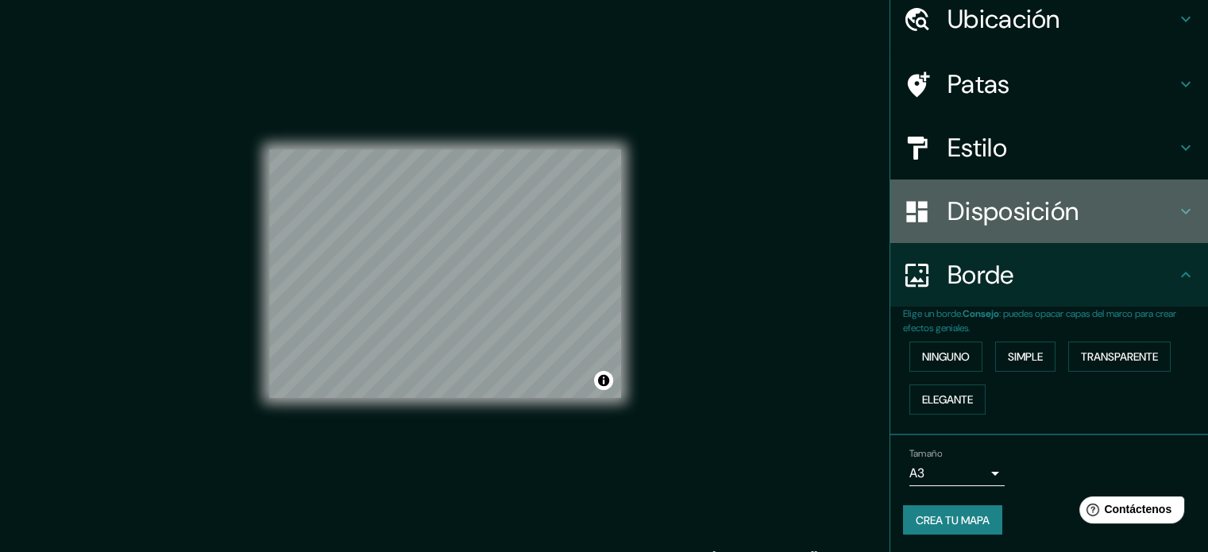
click at [1177, 215] on icon at bounding box center [1185, 211] width 19 height 19
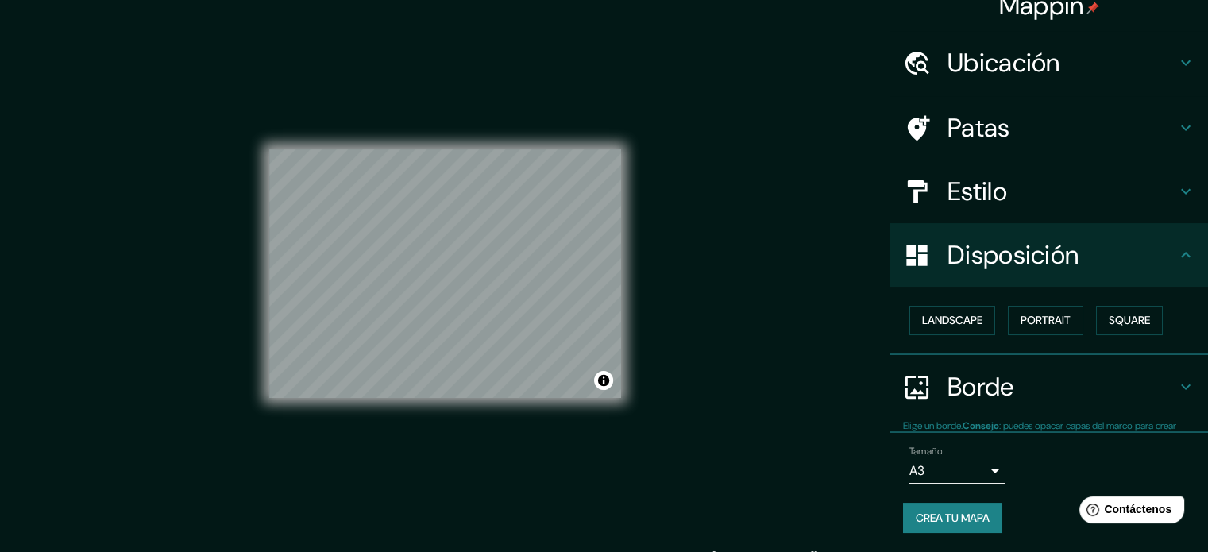
scroll to position [19, 0]
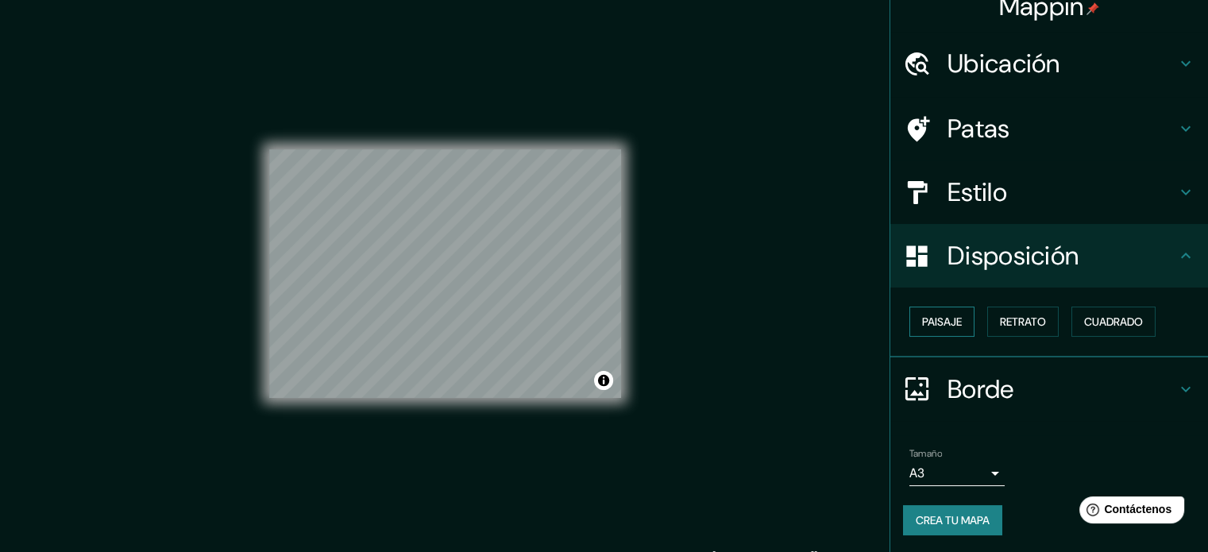
click at [922, 328] on font "Paisaje" at bounding box center [942, 321] width 40 height 21
click at [987, 321] on button "Retrato" at bounding box center [1022, 322] width 71 height 30
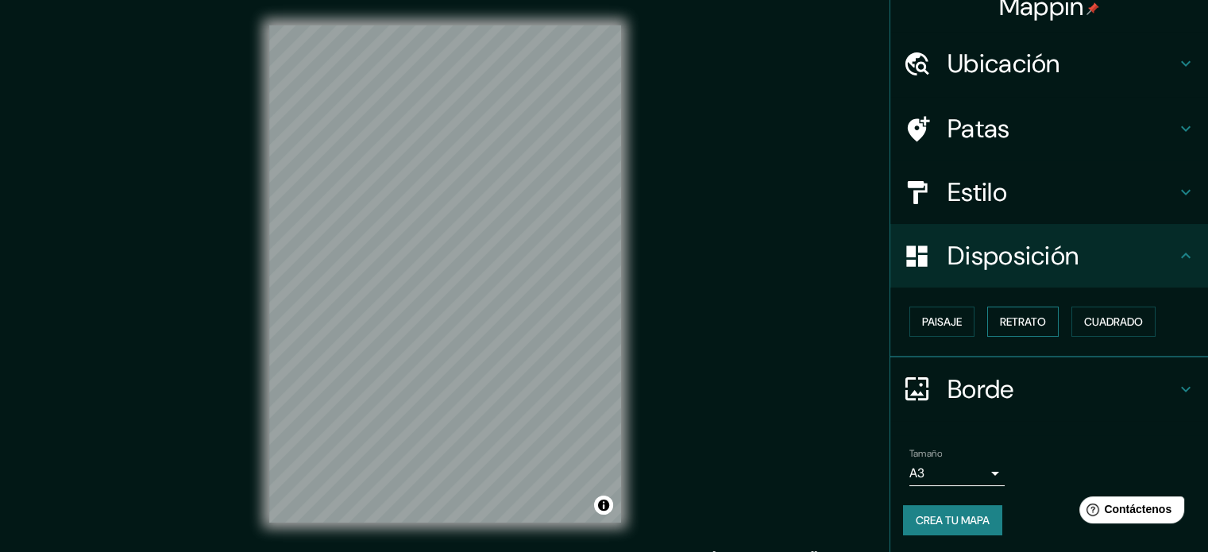
click at [1042, 318] on button "Retrato" at bounding box center [1022, 322] width 71 height 30
click at [1104, 315] on font "Cuadrado" at bounding box center [1113, 322] width 59 height 14
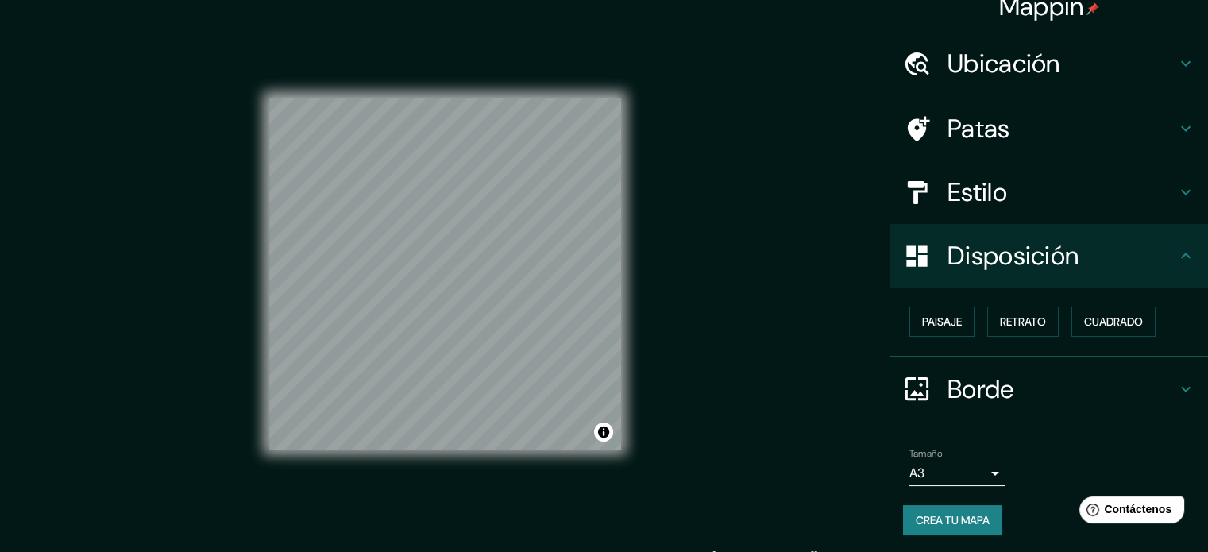
click at [974, 322] on div "Paisaje Retrato Cuadrado" at bounding box center [1055, 321] width 305 height 43
click at [987, 318] on button "Retrato" at bounding box center [1022, 322] width 71 height 30
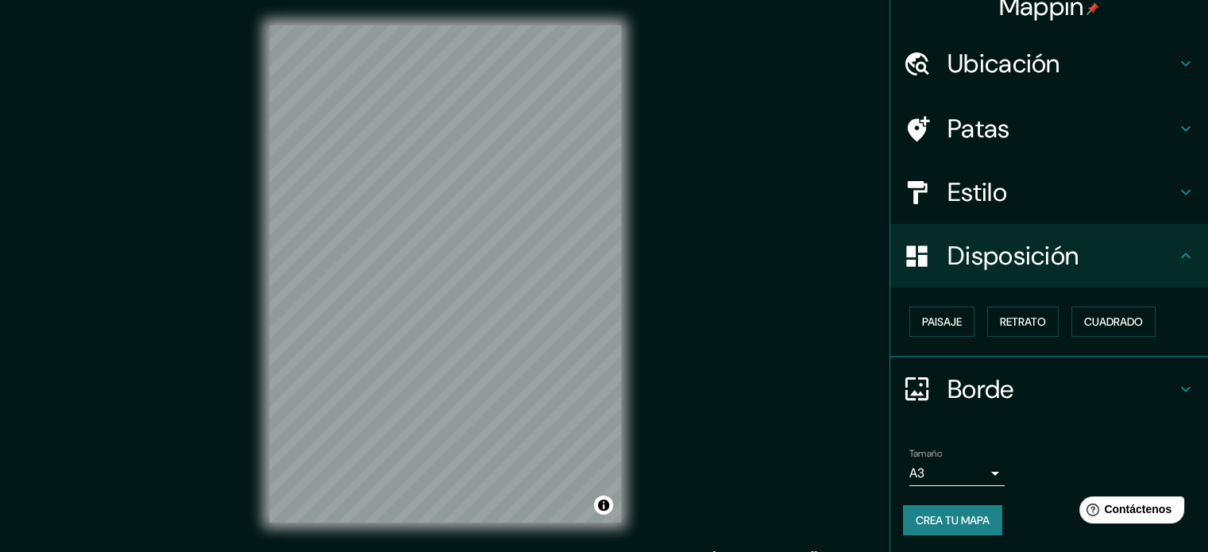
click at [656, 300] on div "Mappin Ubicación [GEOGRAPHIC_DATA][PERSON_NAME], [GEOGRAPHIC_DATA], [GEOGRAPHIC…" at bounding box center [604, 286] width 1208 height 573
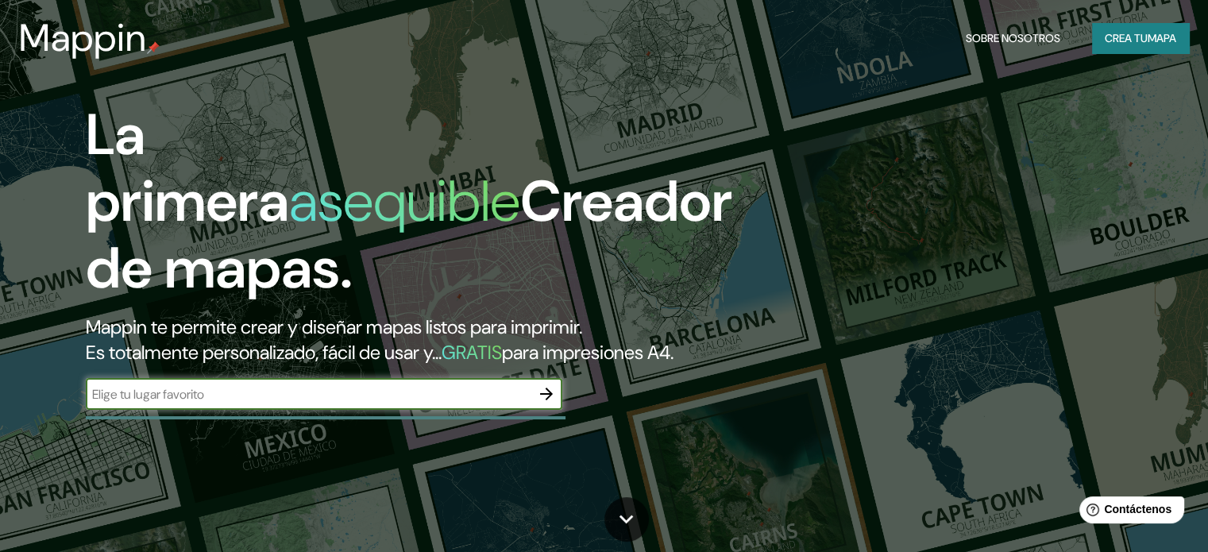
click at [219, 405] on div "La primera asequible Creador de mapas. Mappin te permite crear y diseñar mapas …" at bounding box center [387, 264] width 725 height 324
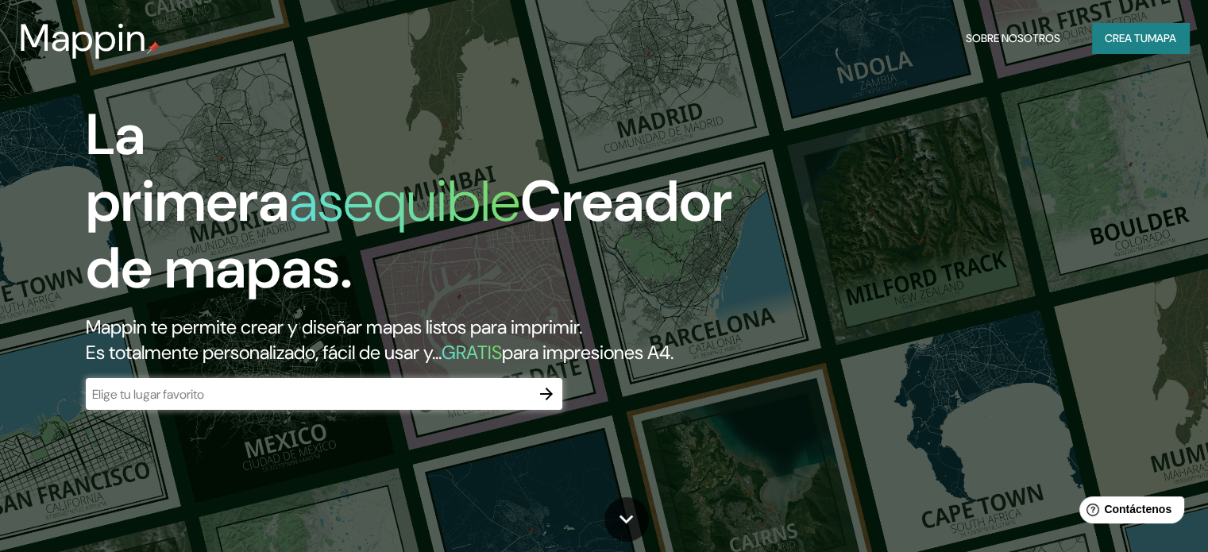
click at [215, 403] on input "text" at bounding box center [308, 394] width 445 height 18
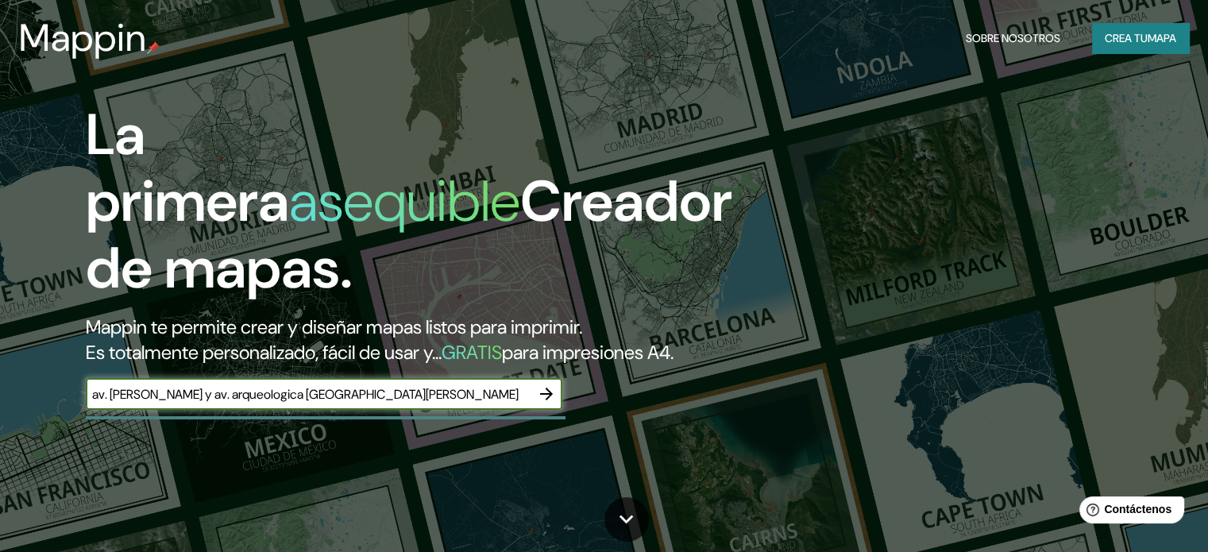
type input "av. [PERSON_NAME] y av. arqueologica [GEOGRAPHIC_DATA][PERSON_NAME]"
click at [538, 403] on icon "button" at bounding box center [546, 393] width 19 height 19
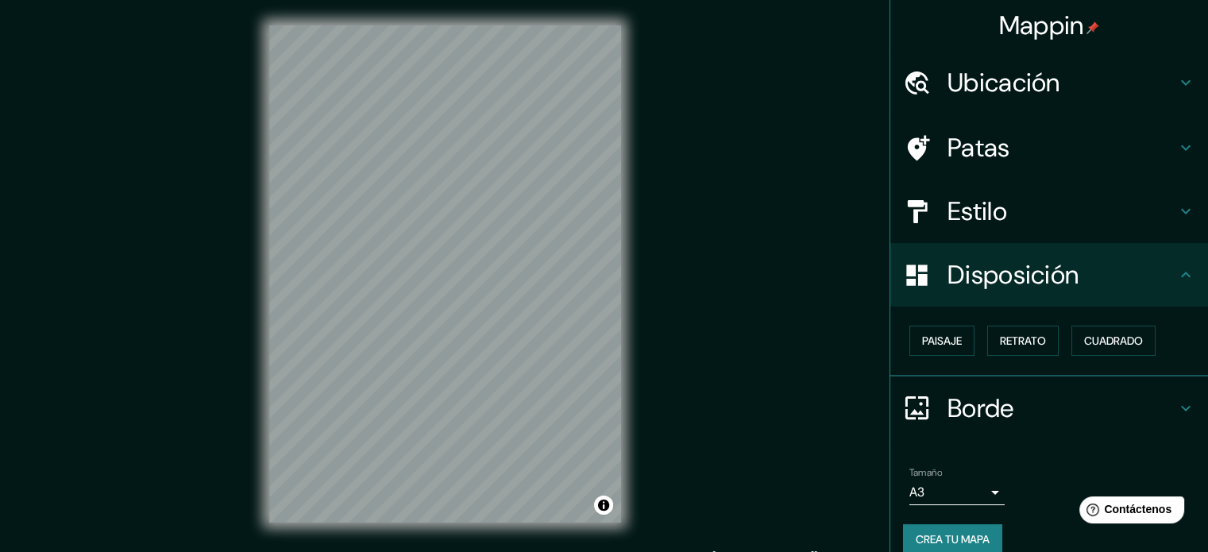
click at [988, 496] on body "Mappin Ubicación Patas Estilo Disposición Paisaje Retrato Cuadrado Borde Elige …" at bounding box center [604, 276] width 1208 height 552
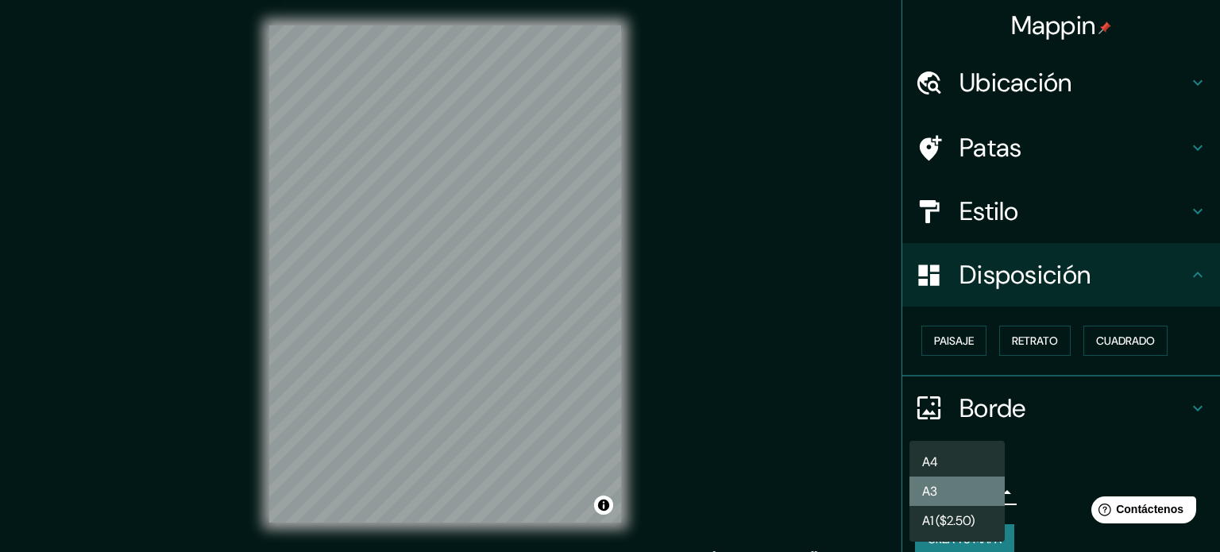
click at [966, 492] on li "A3" at bounding box center [956, 491] width 95 height 29
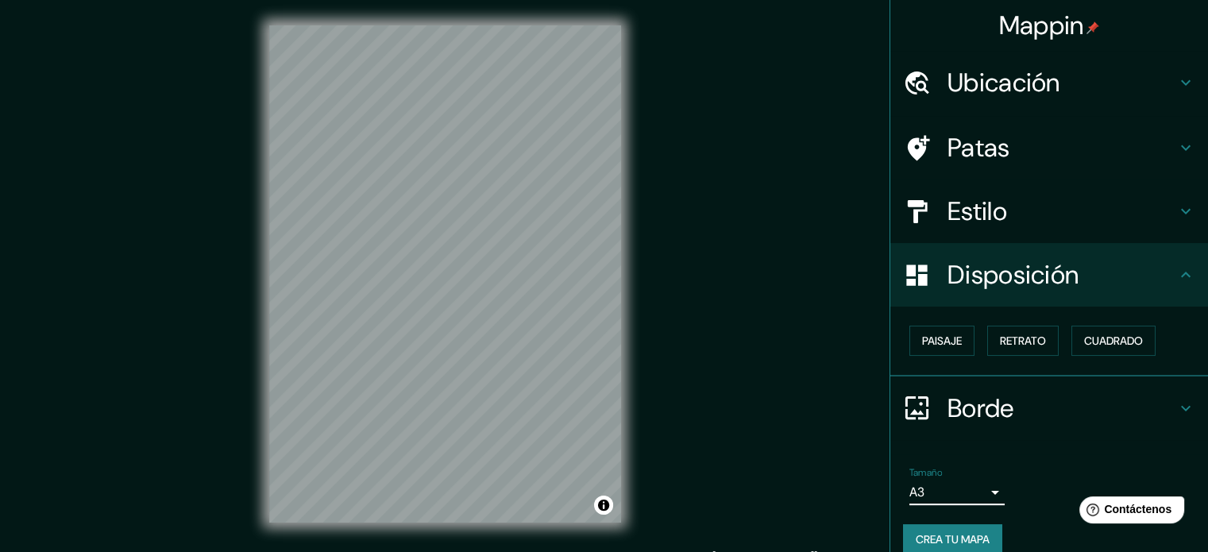
click at [1118, 71] on h4 "Ubicación" at bounding box center [1062, 83] width 229 height 32
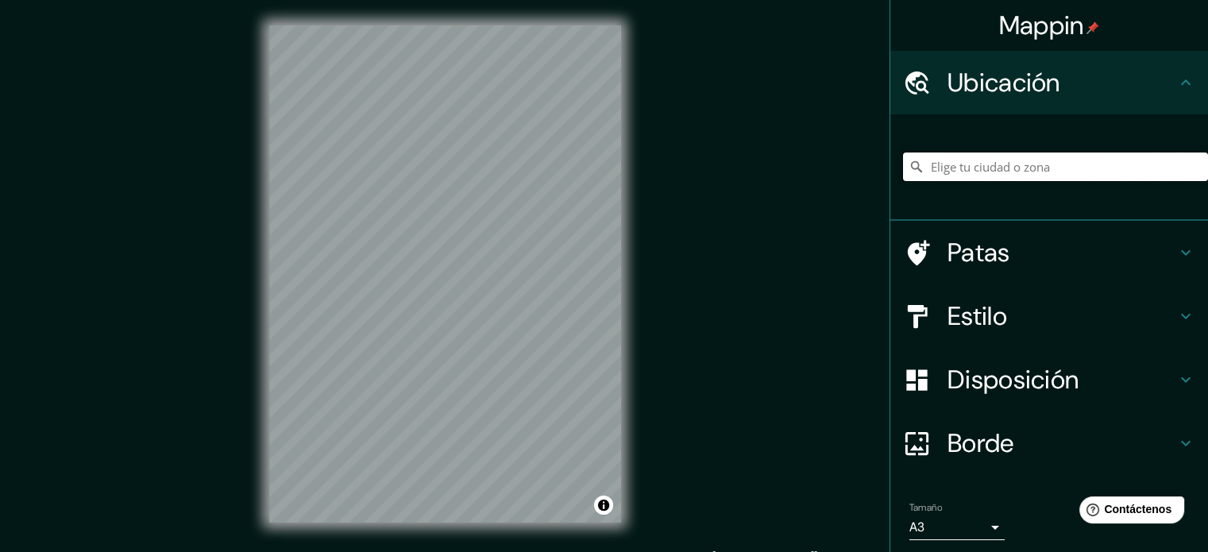
click at [1044, 170] on input "Elige tu ciudad o zona" at bounding box center [1055, 166] width 305 height 29
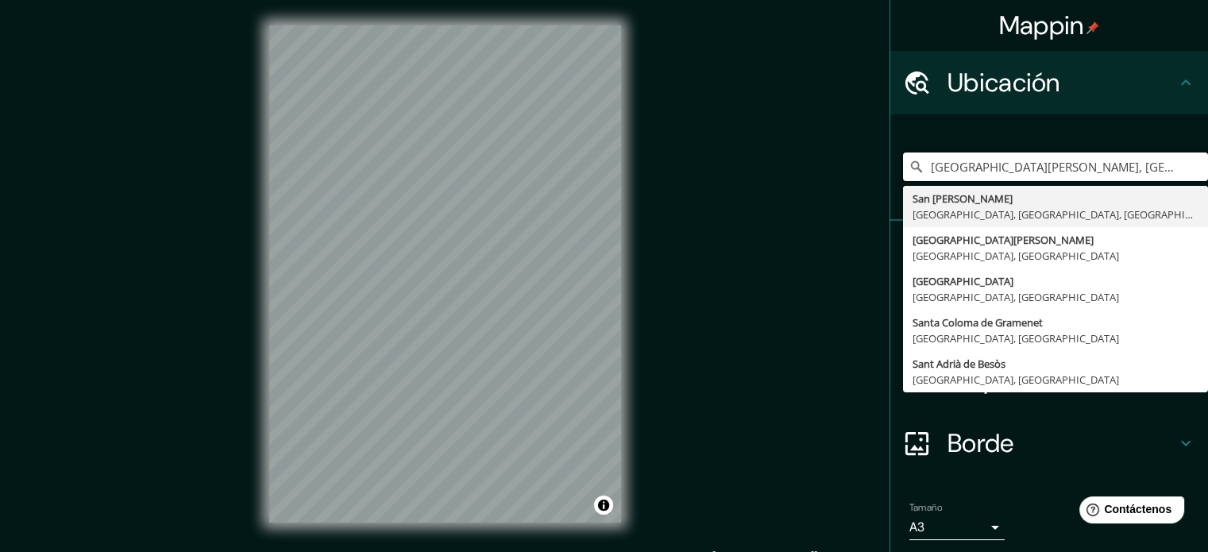
click at [1044, 168] on input "[GEOGRAPHIC_DATA][PERSON_NAME], [GEOGRAPHIC_DATA], [GEOGRAPHIC_DATA], [GEOGRAPH…" at bounding box center [1055, 166] width 305 height 29
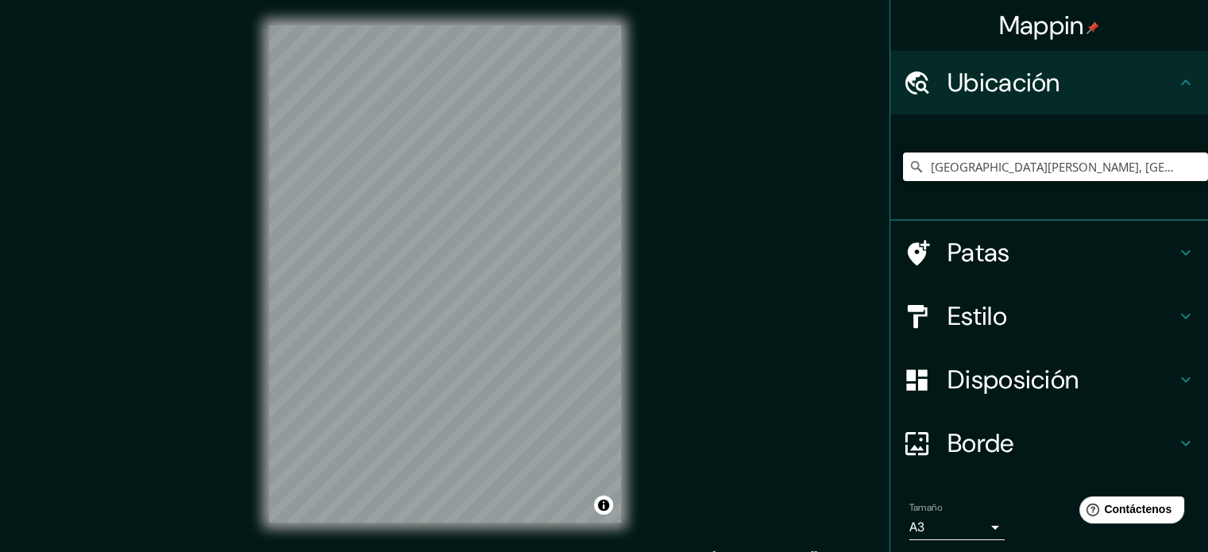
type input "[GEOGRAPHIC_DATA][PERSON_NAME], [GEOGRAPHIC_DATA], [GEOGRAPHIC_DATA], [GEOGRAPH…"
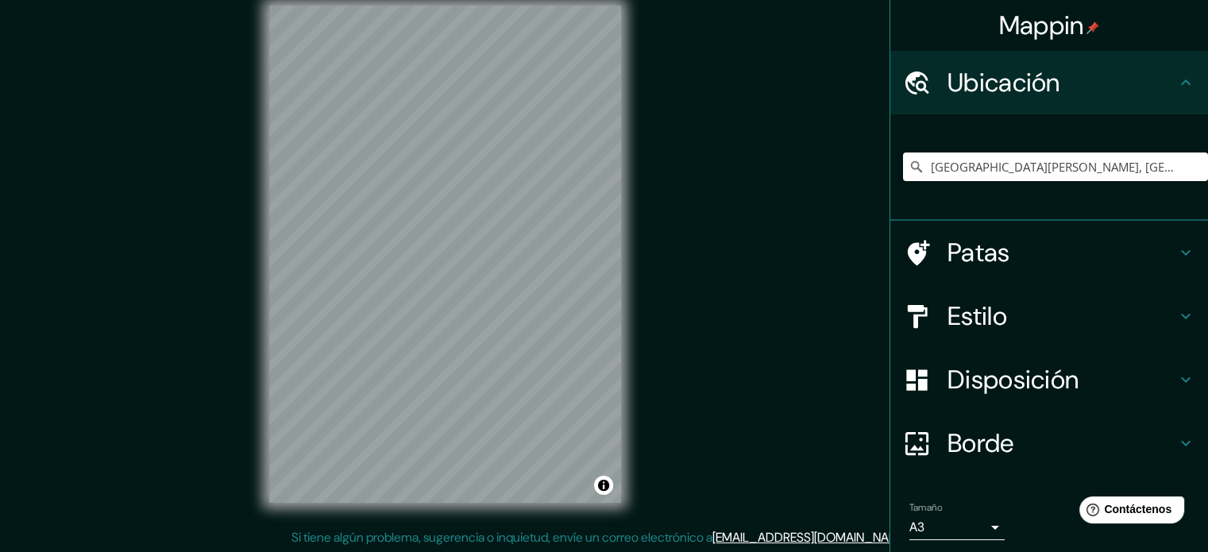
scroll to position [21, 0]
click at [1152, 309] on h4 "Estilo" at bounding box center [1062, 316] width 229 height 32
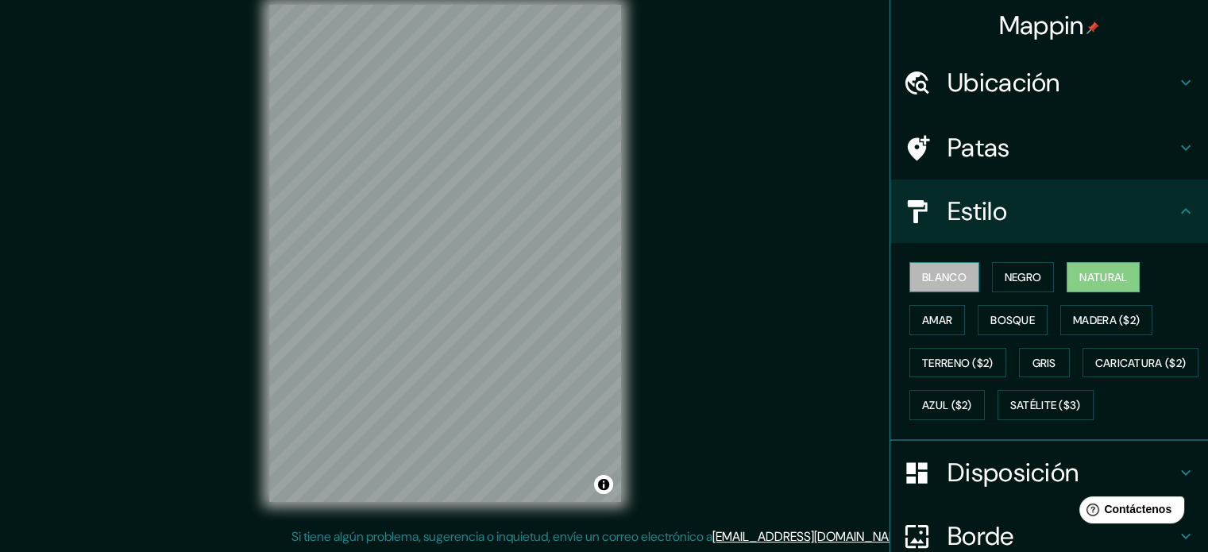
click at [922, 275] on font "Blanco" at bounding box center [944, 277] width 44 height 14
click at [992, 263] on button "Negro" at bounding box center [1023, 277] width 63 height 30
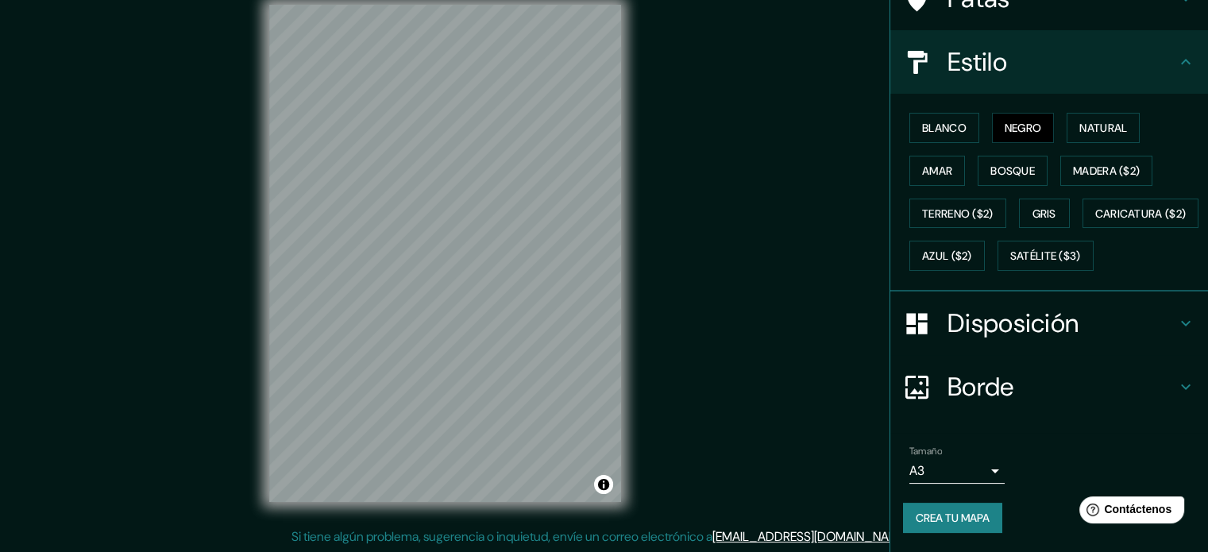
click at [1036, 403] on h4 "Borde" at bounding box center [1062, 387] width 229 height 32
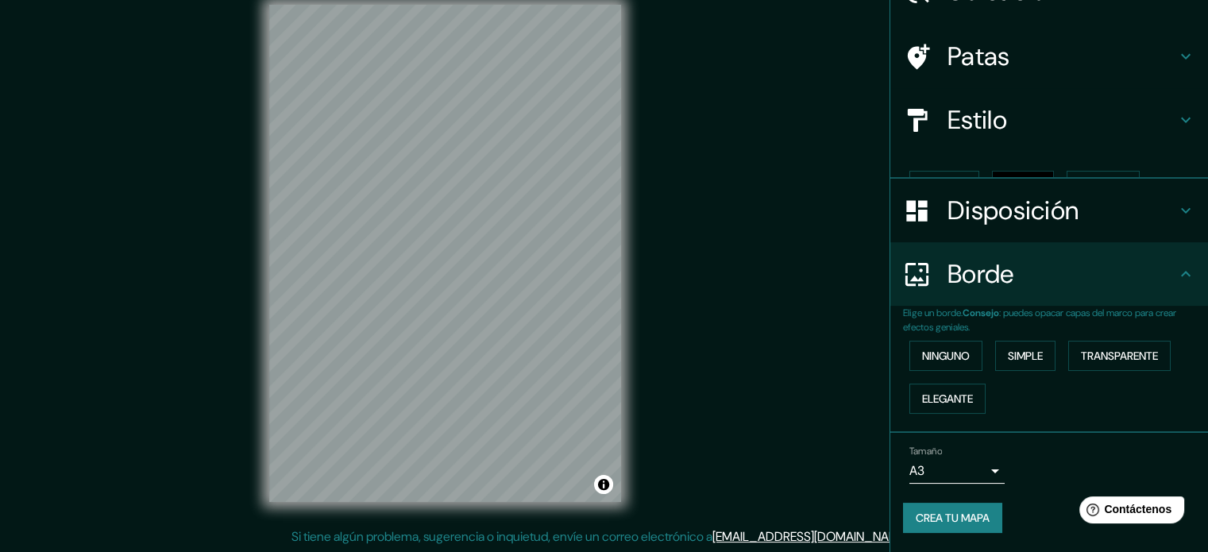
scroll to position [64, 0]
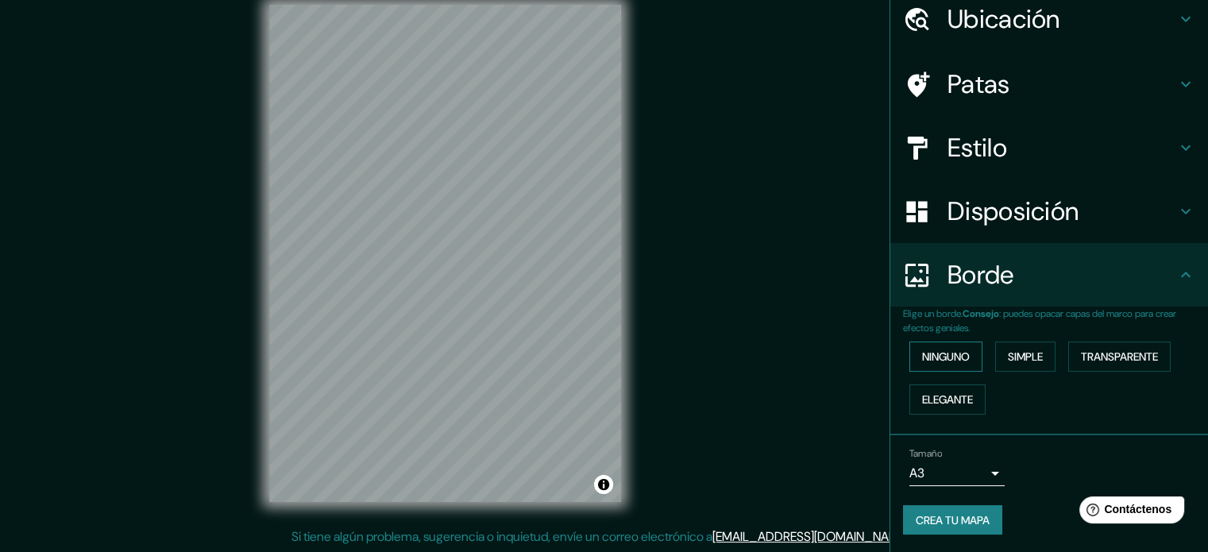
click at [931, 357] on font "Ninguno" at bounding box center [946, 356] width 48 height 14
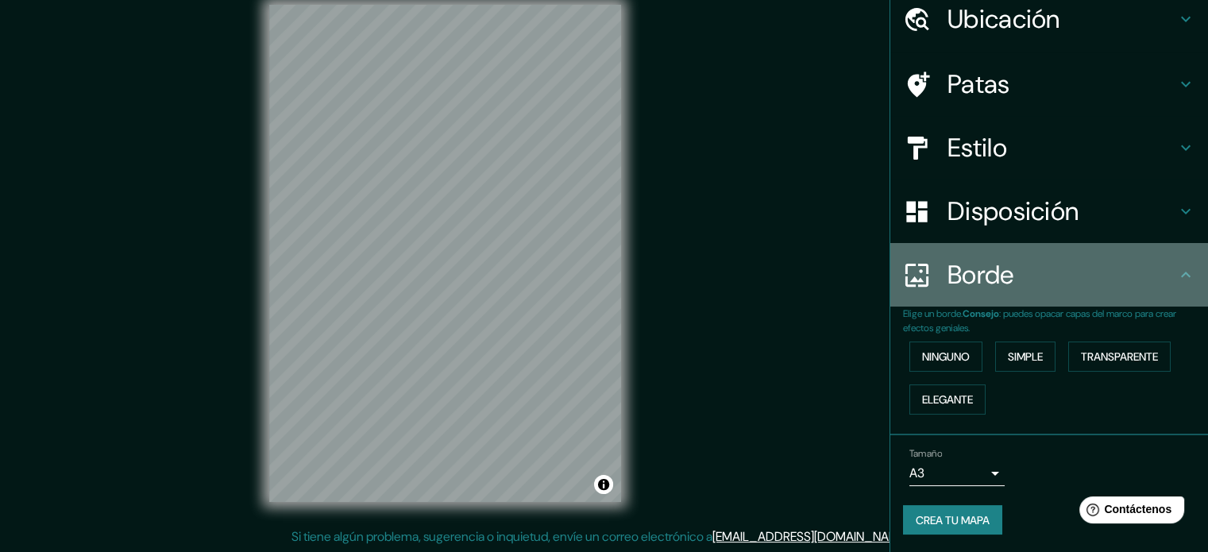
click at [966, 280] on font "Borde" at bounding box center [981, 274] width 67 height 33
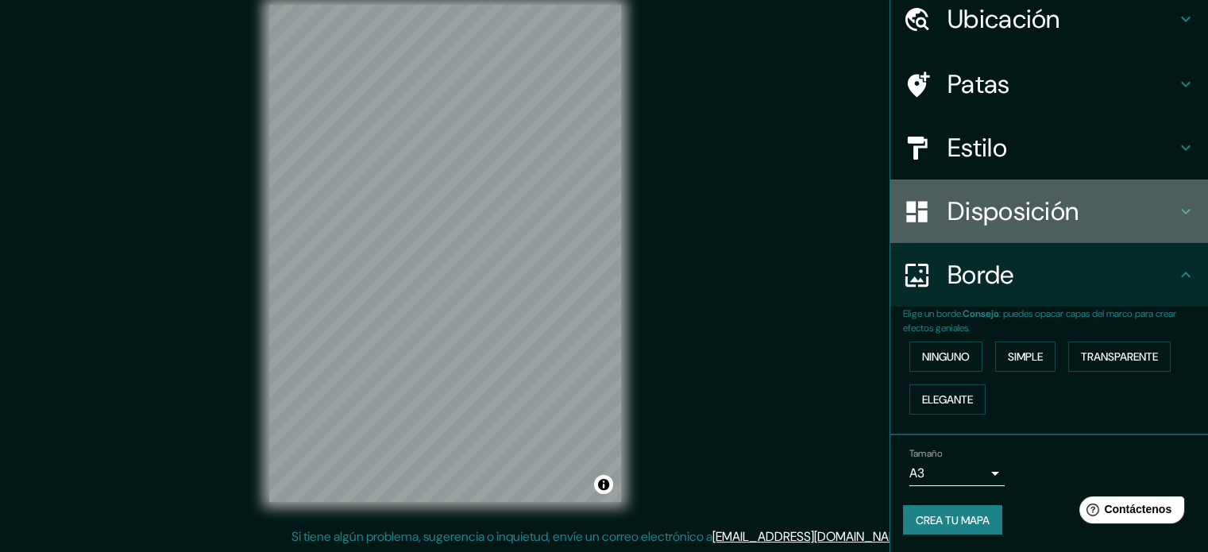
click at [1048, 225] on font "Disposición" at bounding box center [1013, 211] width 131 height 33
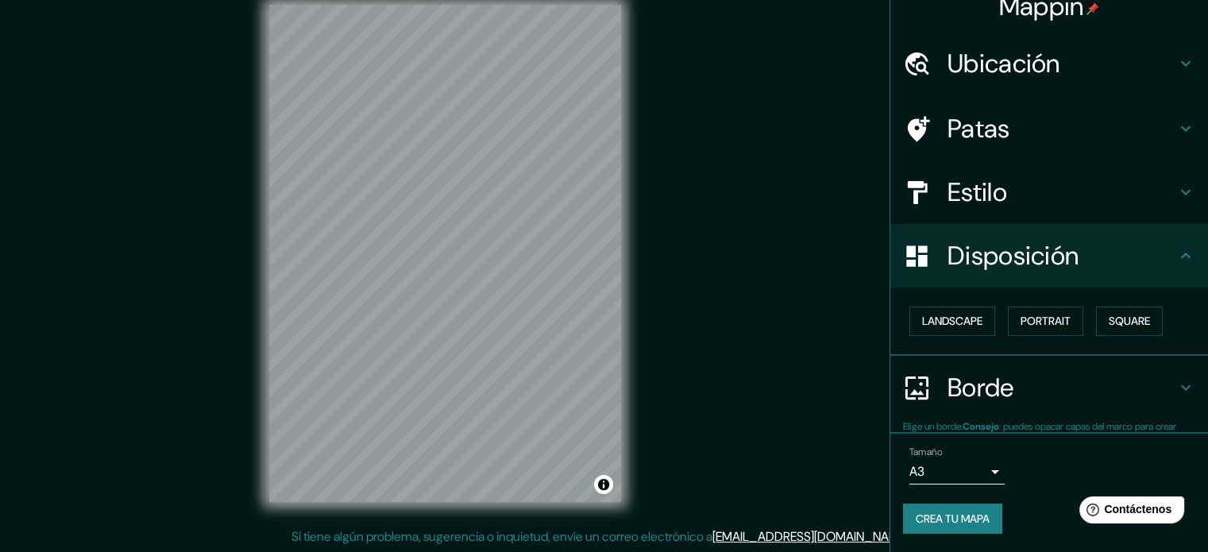
scroll to position [19, 0]
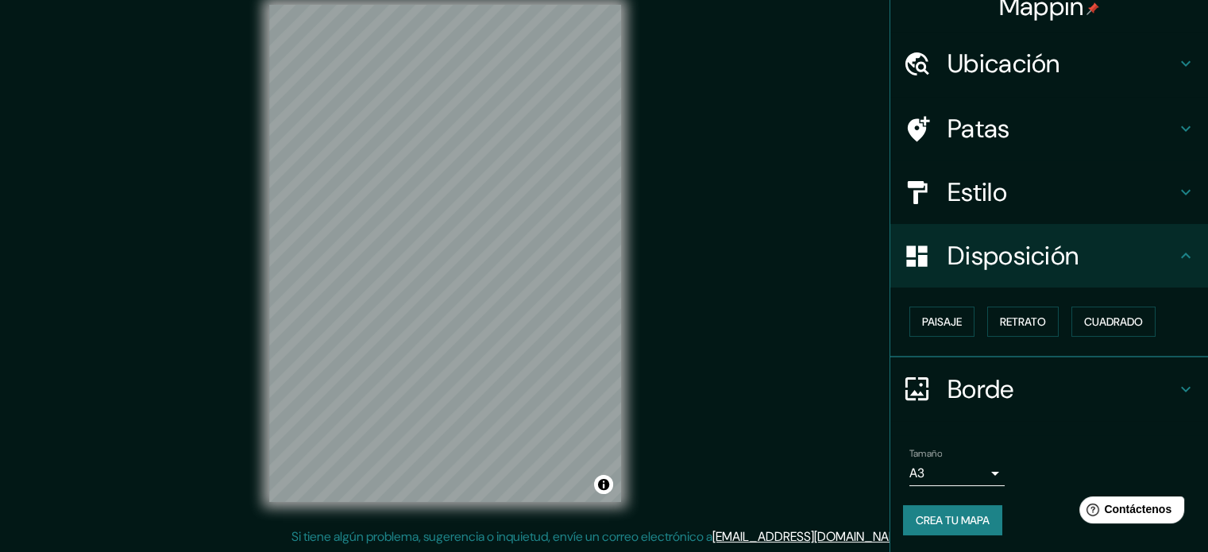
click at [903, 325] on div "Paisaje Retrato Cuadrado" at bounding box center [1055, 321] width 305 height 43
click at [1018, 322] on font "Retrato" at bounding box center [1023, 322] width 46 height 14
click at [1090, 318] on font "Cuadrado" at bounding box center [1113, 322] width 59 height 14
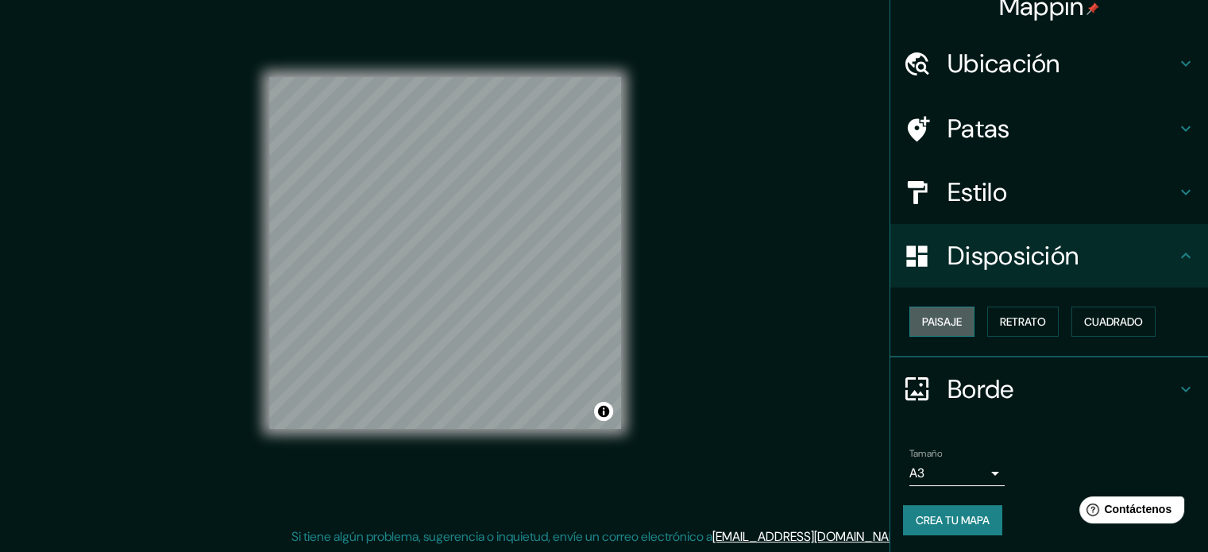
click at [922, 322] on font "Paisaje" at bounding box center [942, 322] width 40 height 14
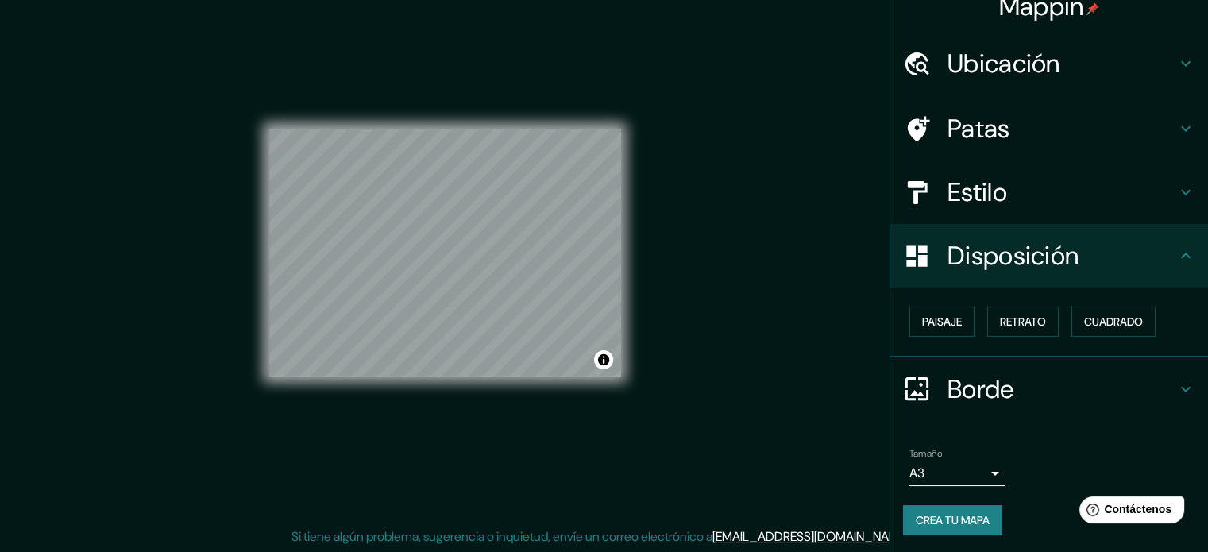
click at [1018, 174] on div "Estilo" at bounding box center [1049, 192] width 318 height 64
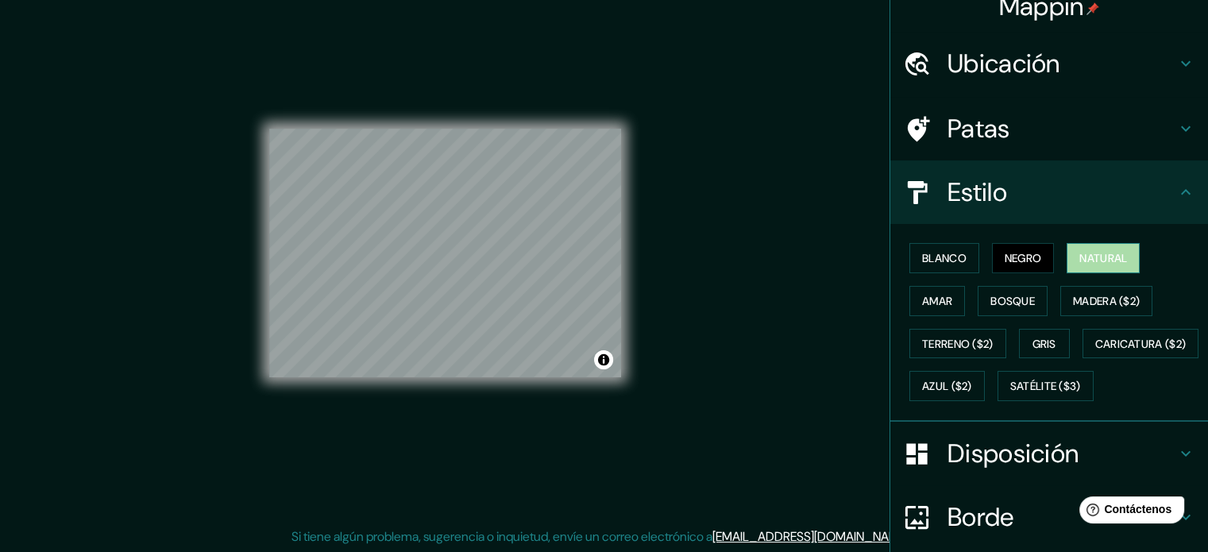
click at [1079, 254] on font "Natural" at bounding box center [1103, 258] width 48 height 14
click at [944, 259] on font "Blanco" at bounding box center [944, 258] width 44 height 14
